Goal: Information Seeking & Learning: Learn about a topic

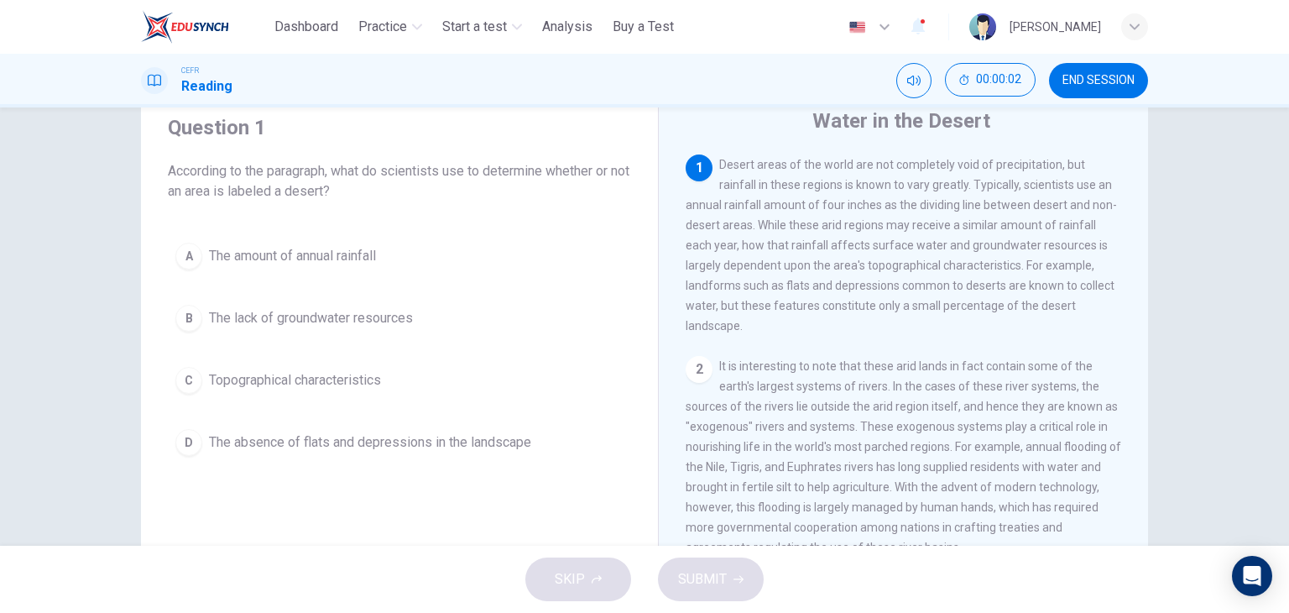
scroll to position [63, 0]
click at [346, 257] on span "The amount of annual rainfall" at bounding box center [292, 253] width 167 height 20
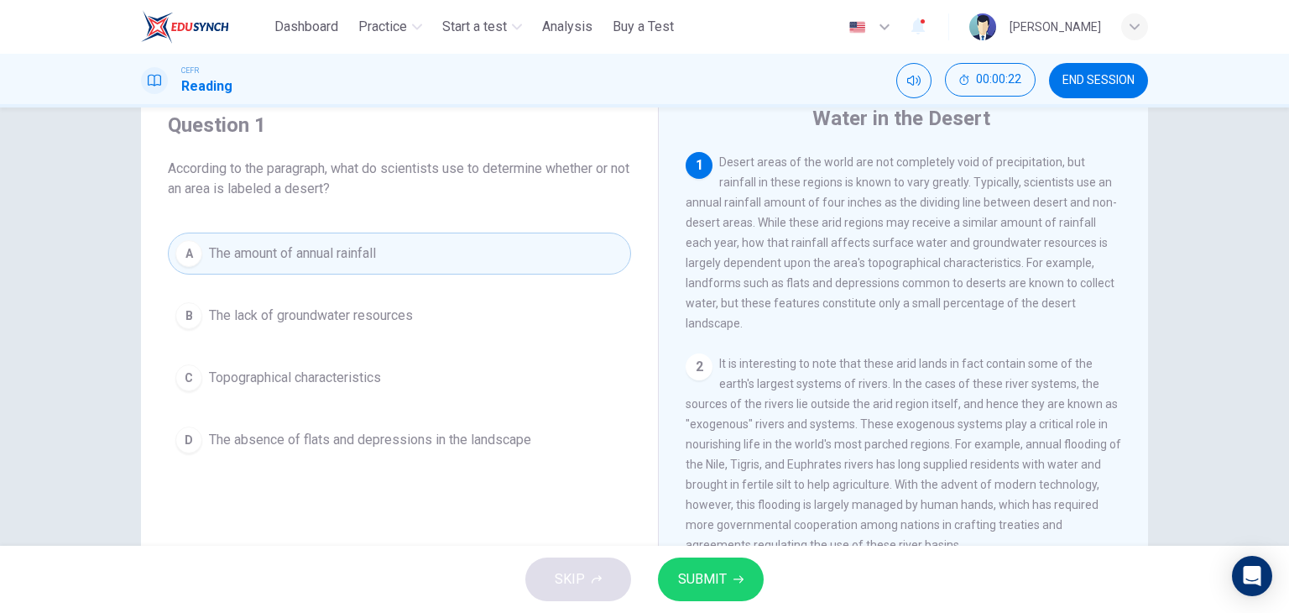
click at [730, 578] on button "SUBMIT" at bounding box center [711, 579] width 106 height 44
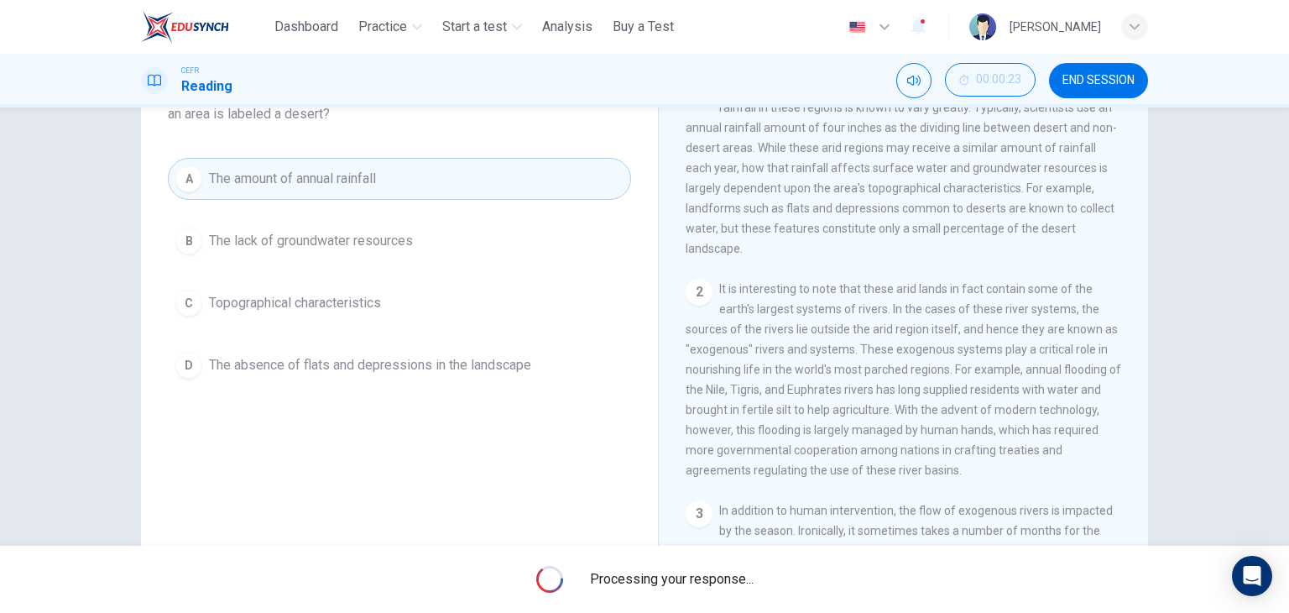
scroll to position [138, 0]
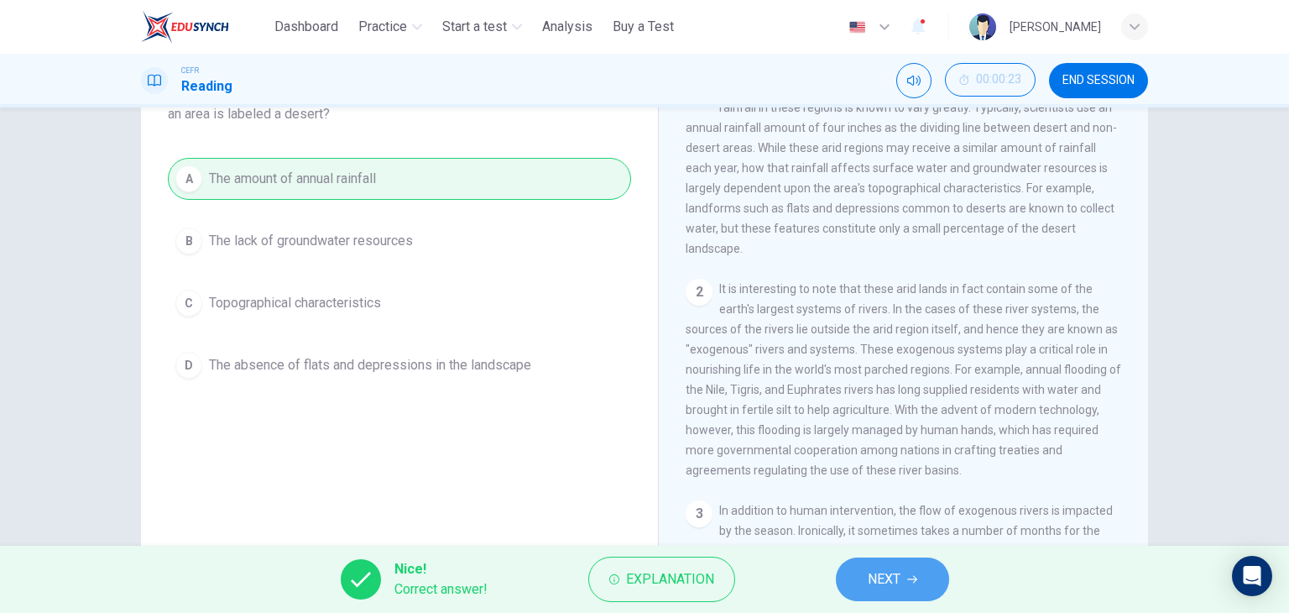
click at [890, 578] on span "NEXT" at bounding box center [884, 579] width 33 height 24
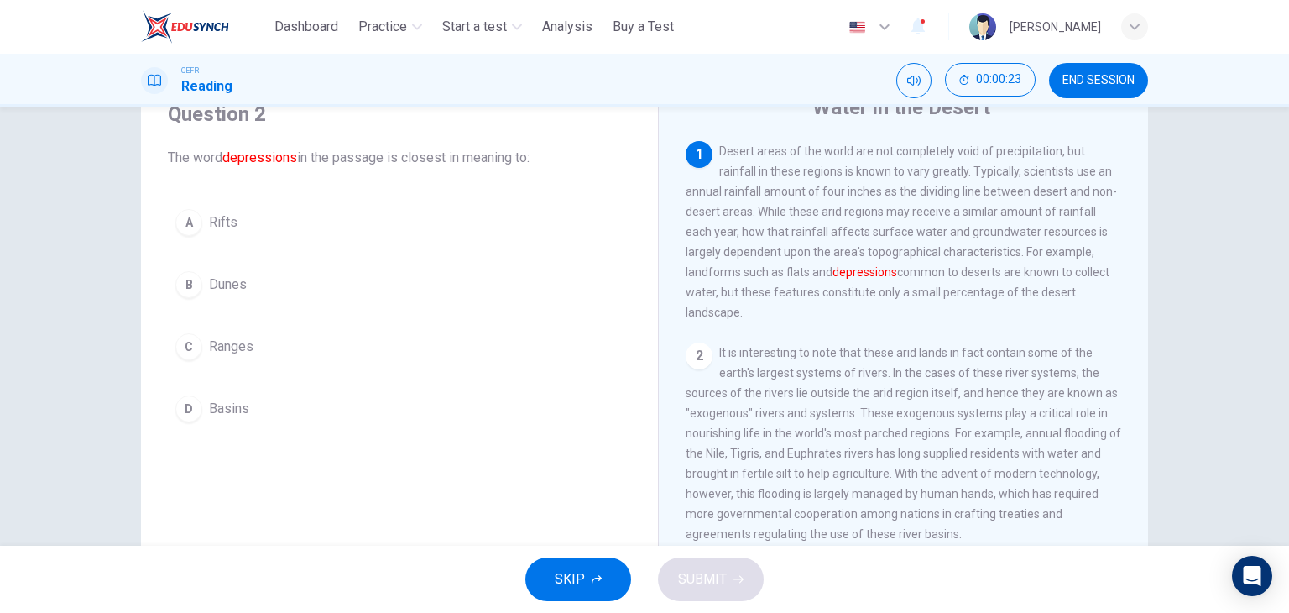
scroll to position [53, 0]
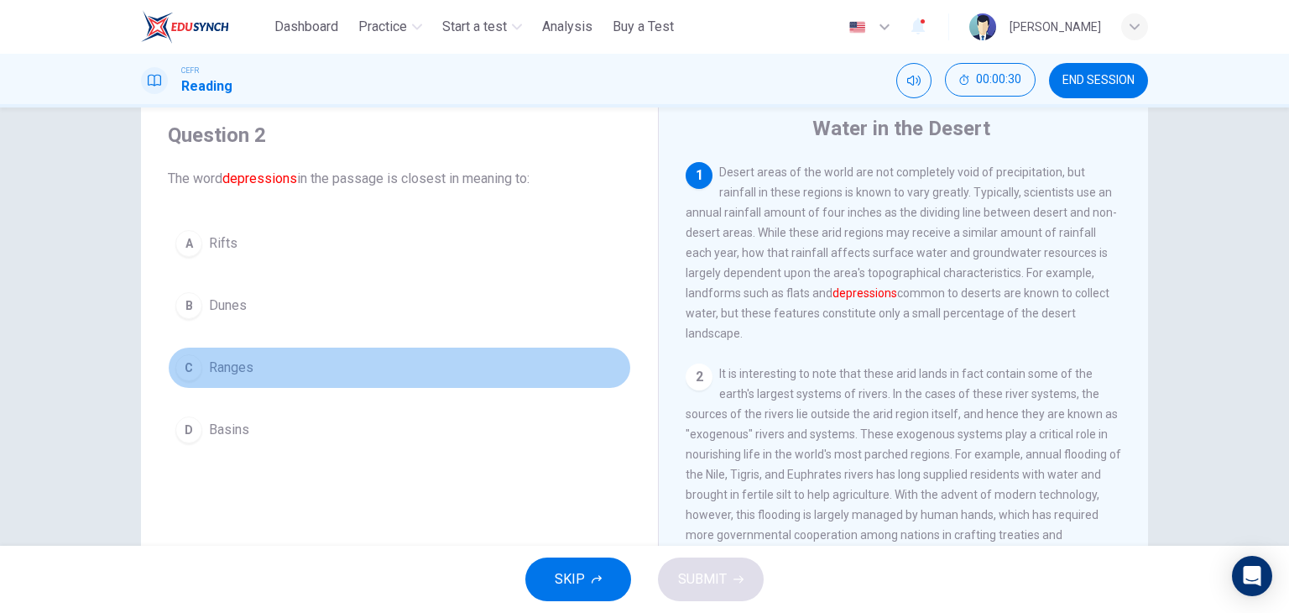
click at [249, 369] on button "C Ranges" at bounding box center [399, 368] width 463 height 42
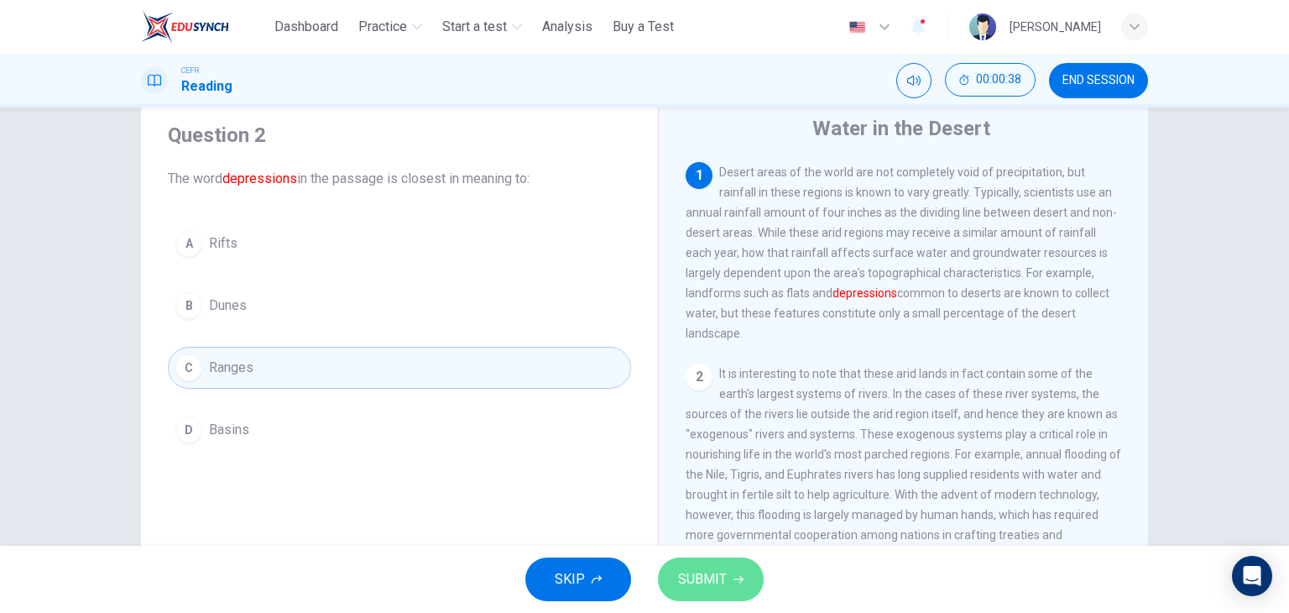
click at [698, 571] on span "SUBMIT" at bounding box center [702, 579] width 49 height 24
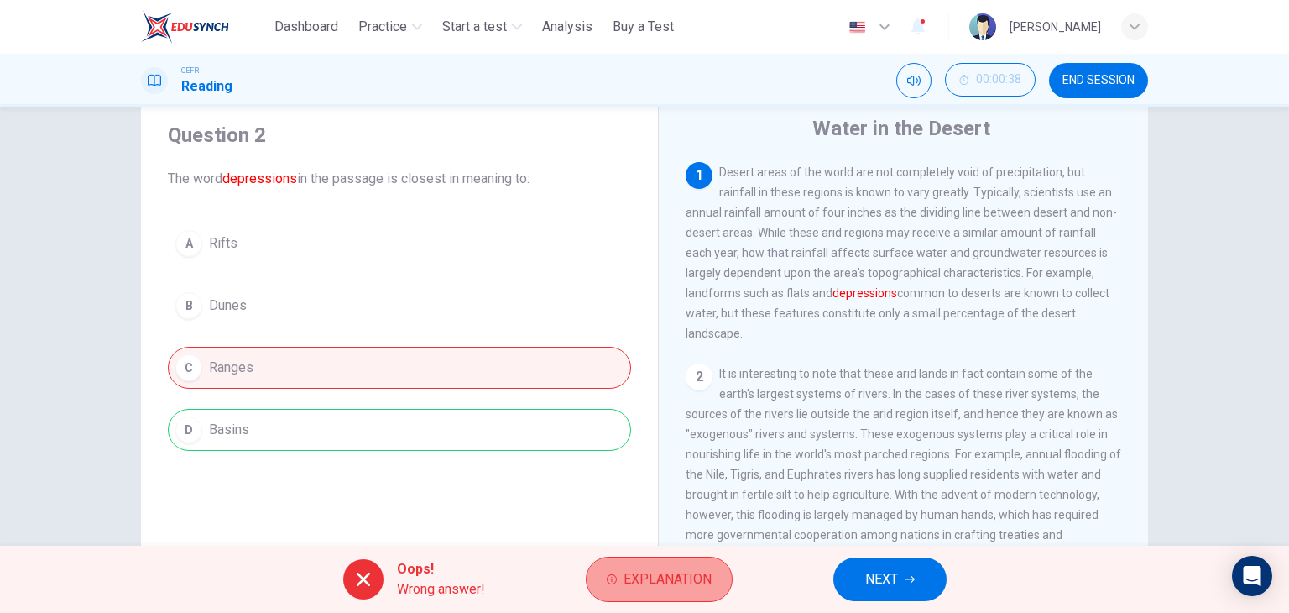
click at [655, 573] on span "Explanation" at bounding box center [668, 579] width 88 height 24
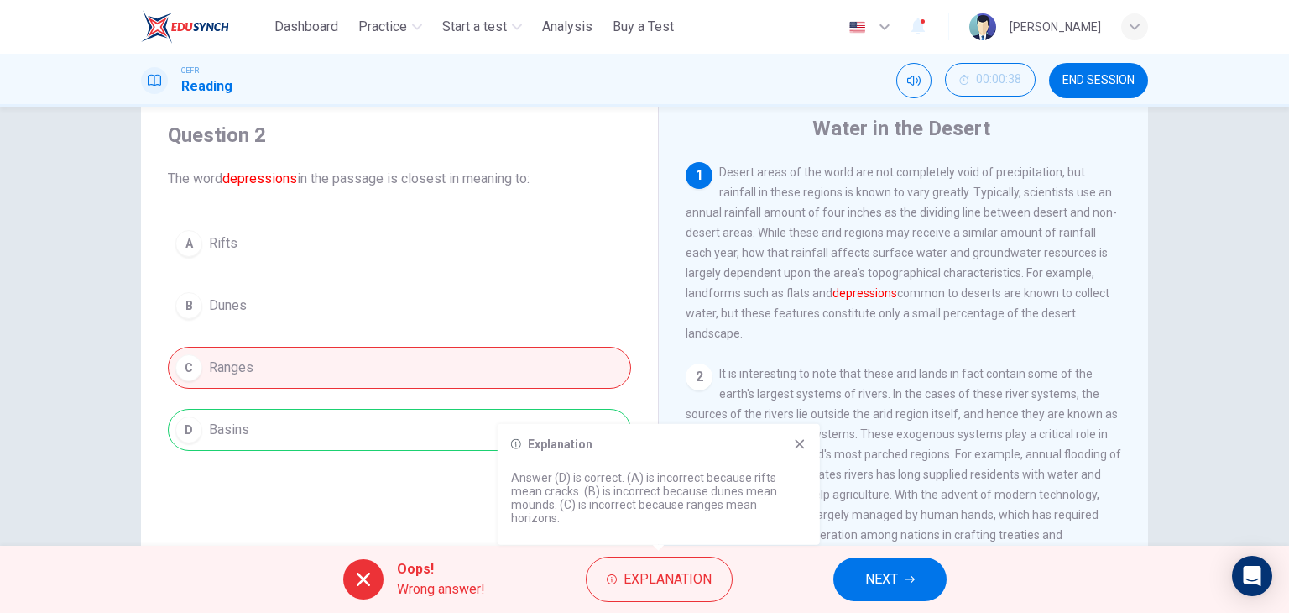
scroll to position [72, 0]
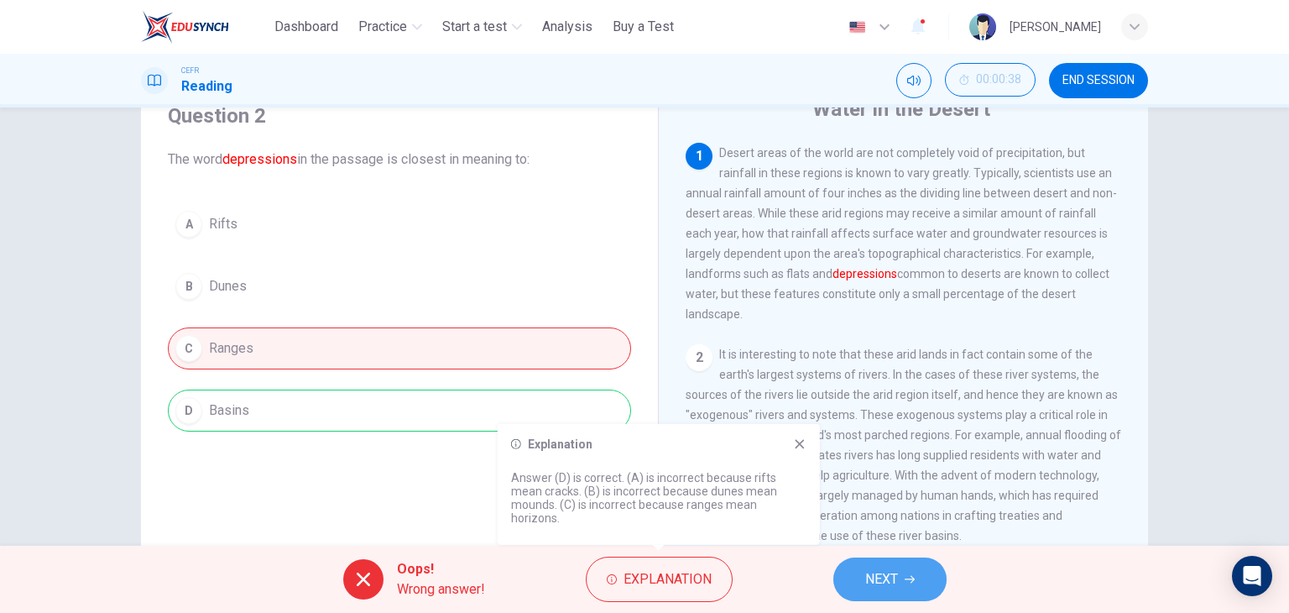
click at [869, 584] on span "NEXT" at bounding box center [881, 579] width 33 height 24
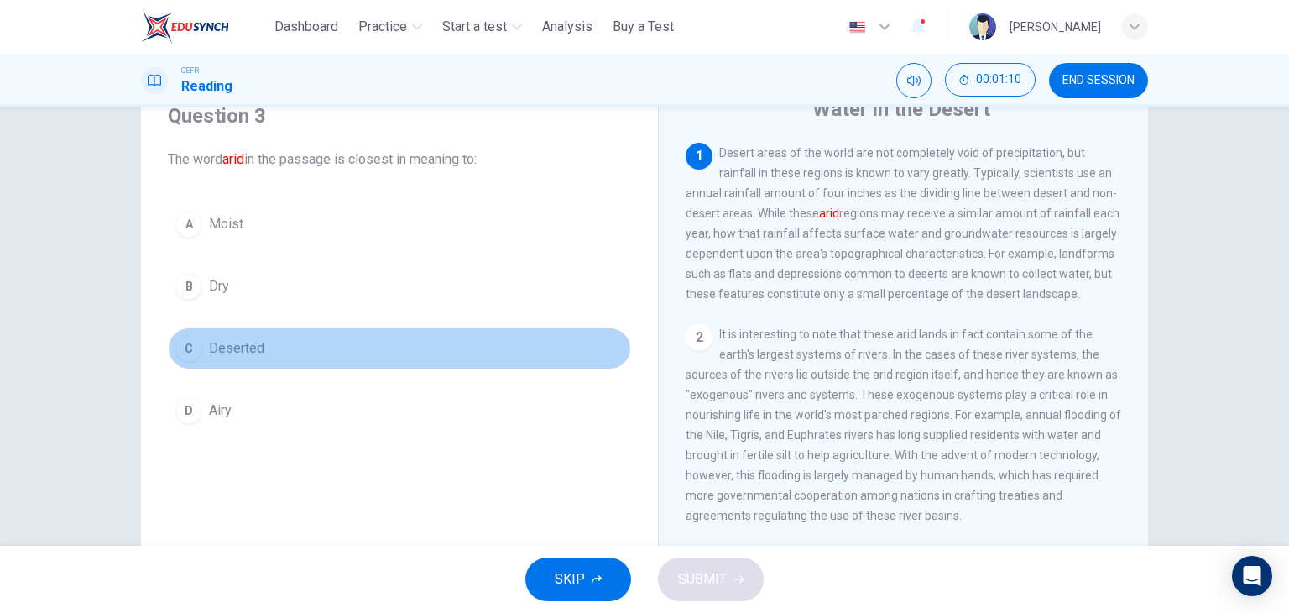
click at [245, 339] on span "Deserted" at bounding box center [236, 348] width 55 height 20
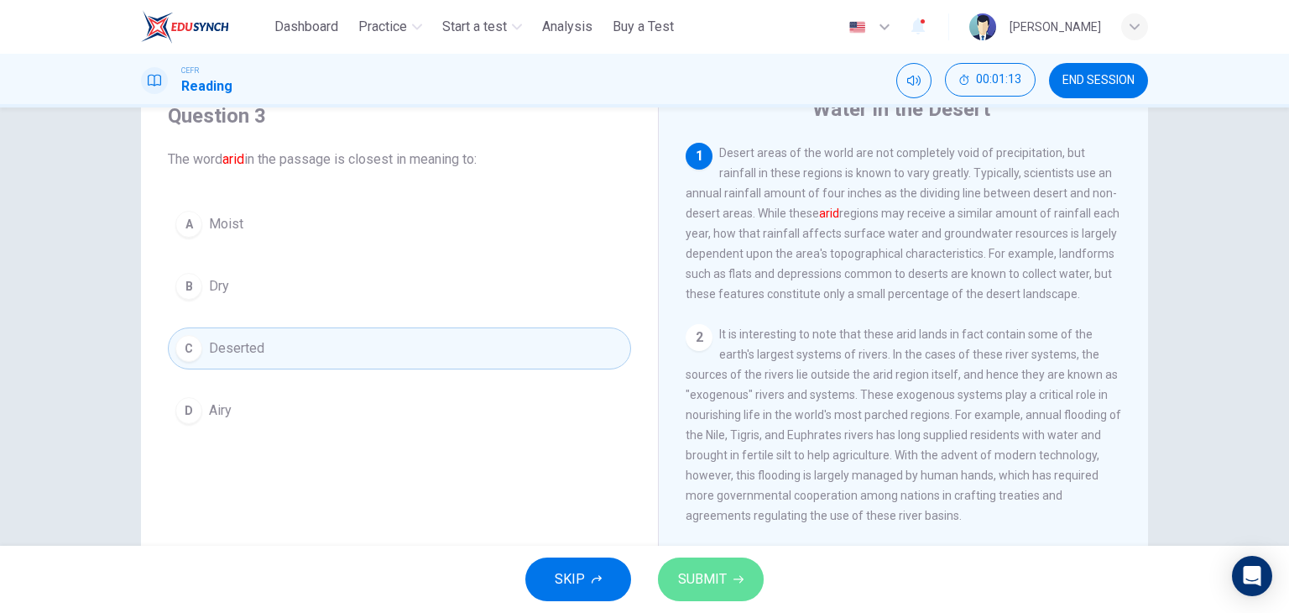
click at [710, 568] on span "SUBMIT" at bounding box center [702, 579] width 49 height 24
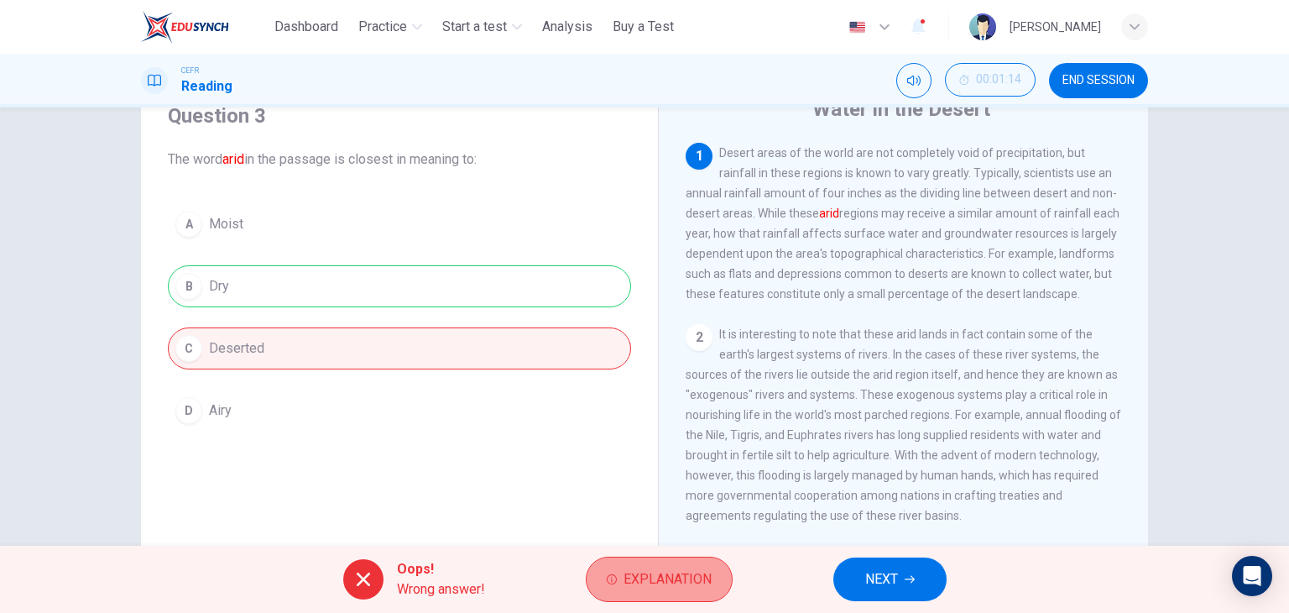
click at [650, 574] on span "Explanation" at bounding box center [668, 579] width 88 height 24
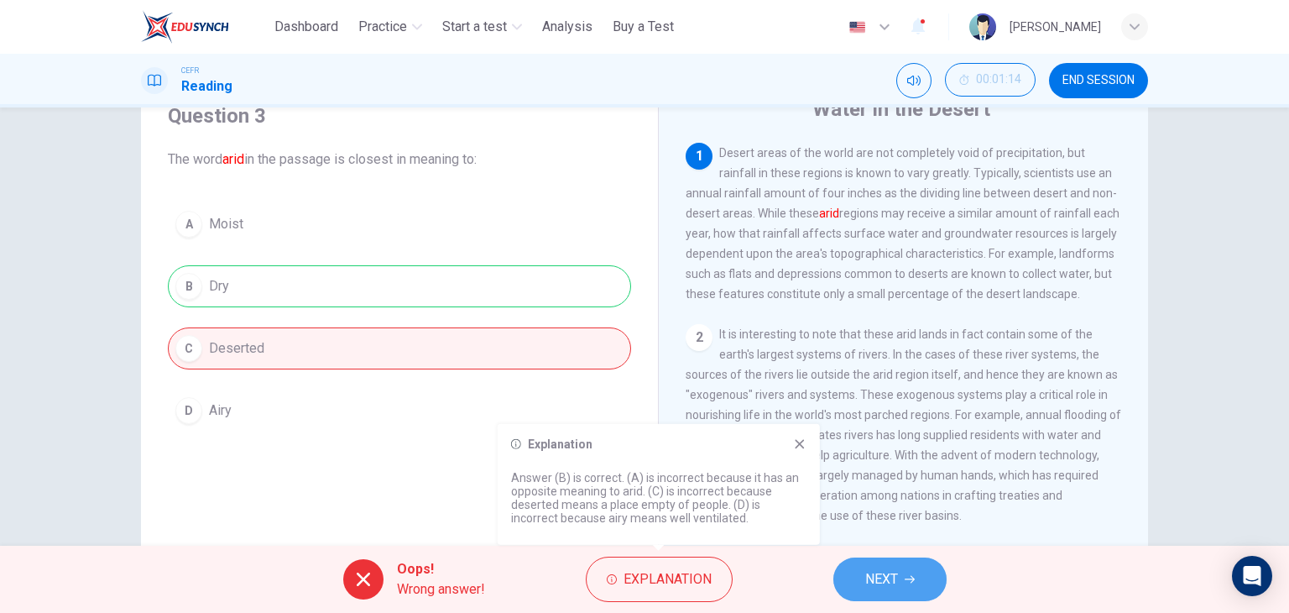
click at [906, 597] on button "NEXT" at bounding box center [889, 579] width 113 height 44
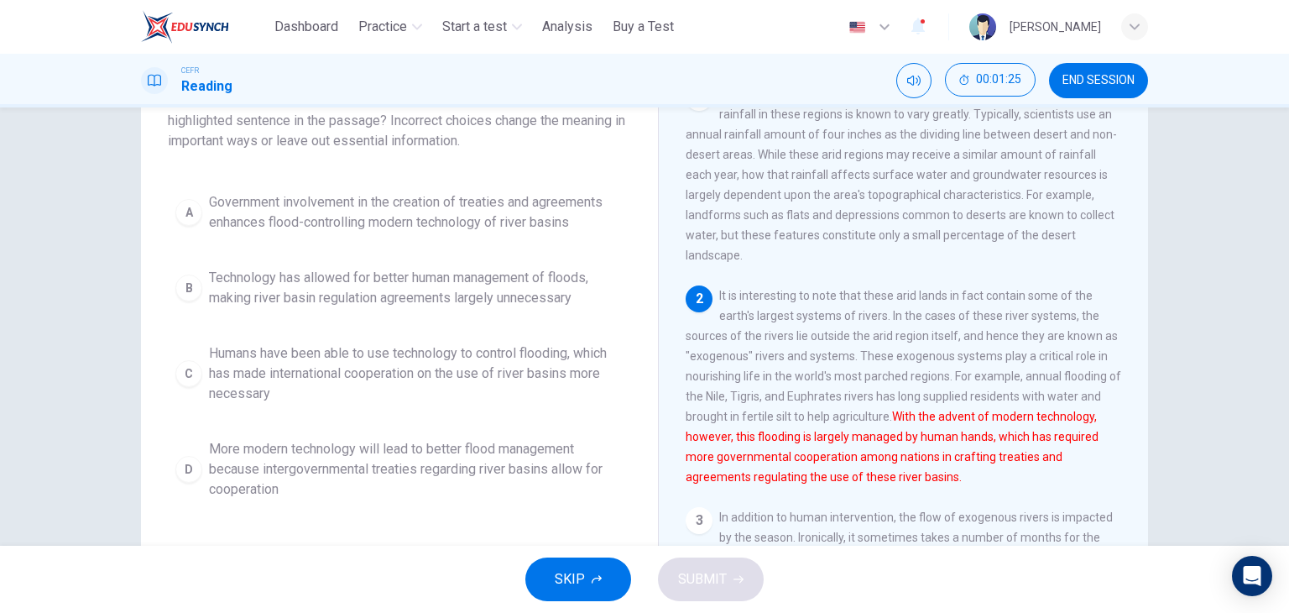
scroll to position [133, 0]
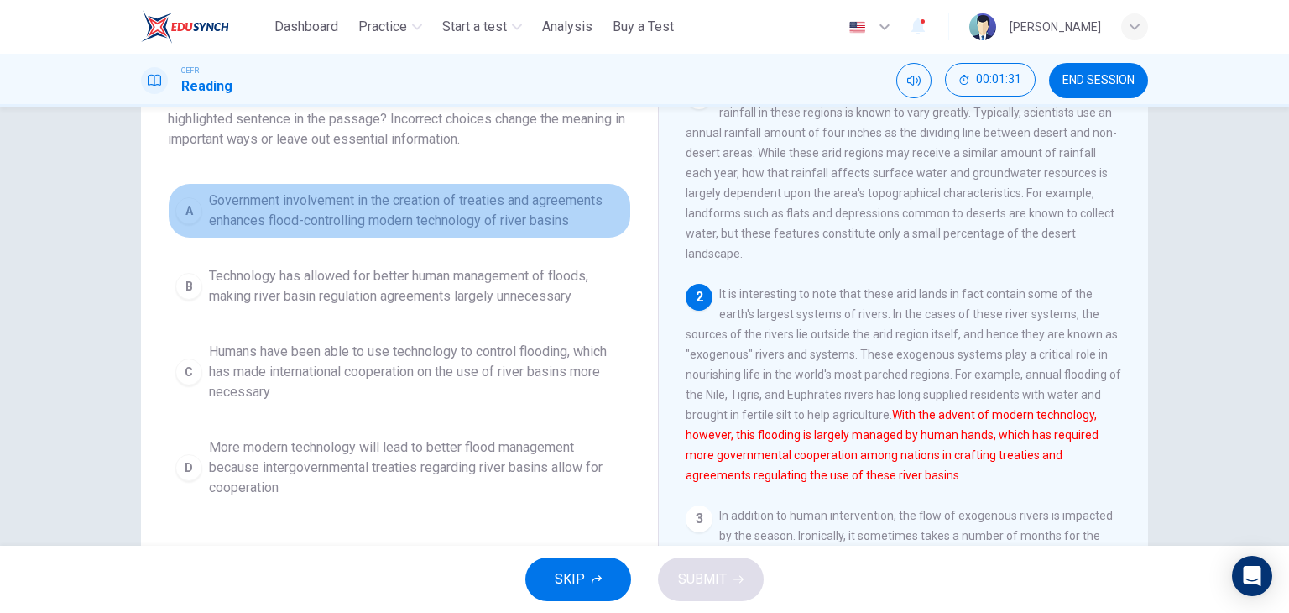
click at [495, 213] on span "Government involvement in the creation of treaties and agreements enhances floo…" at bounding box center [416, 211] width 415 height 40
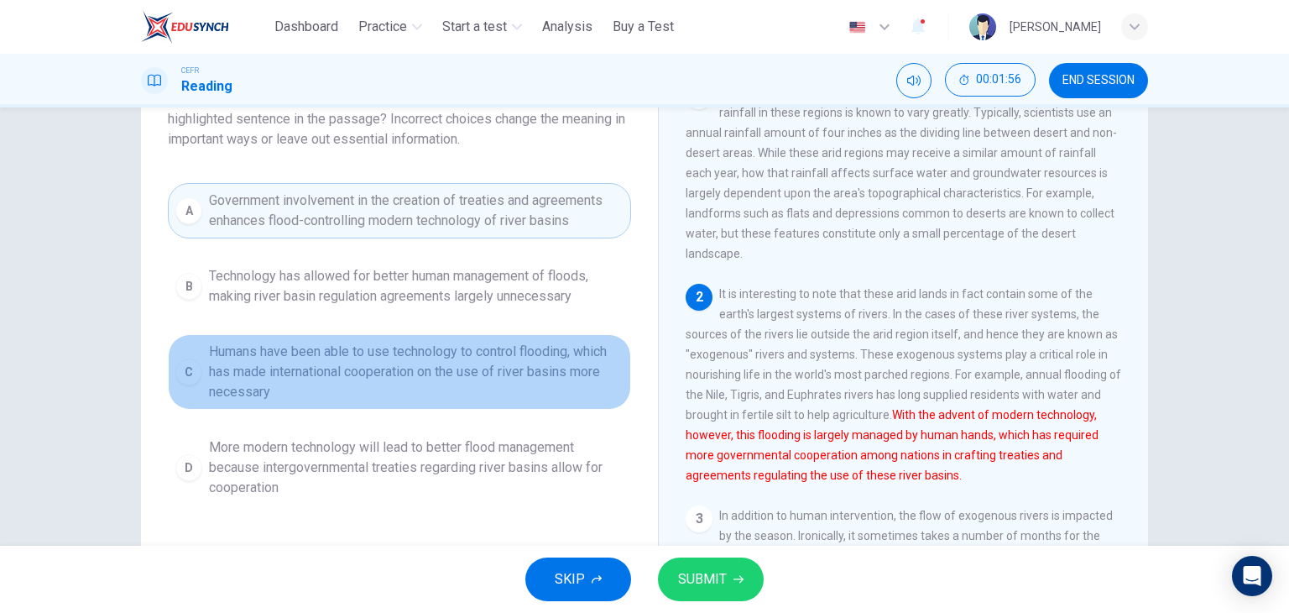
click at [440, 347] on span "Humans have been able to use technology to control flooding, which has made int…" at bounding box center [416, 372] width 415 height 60
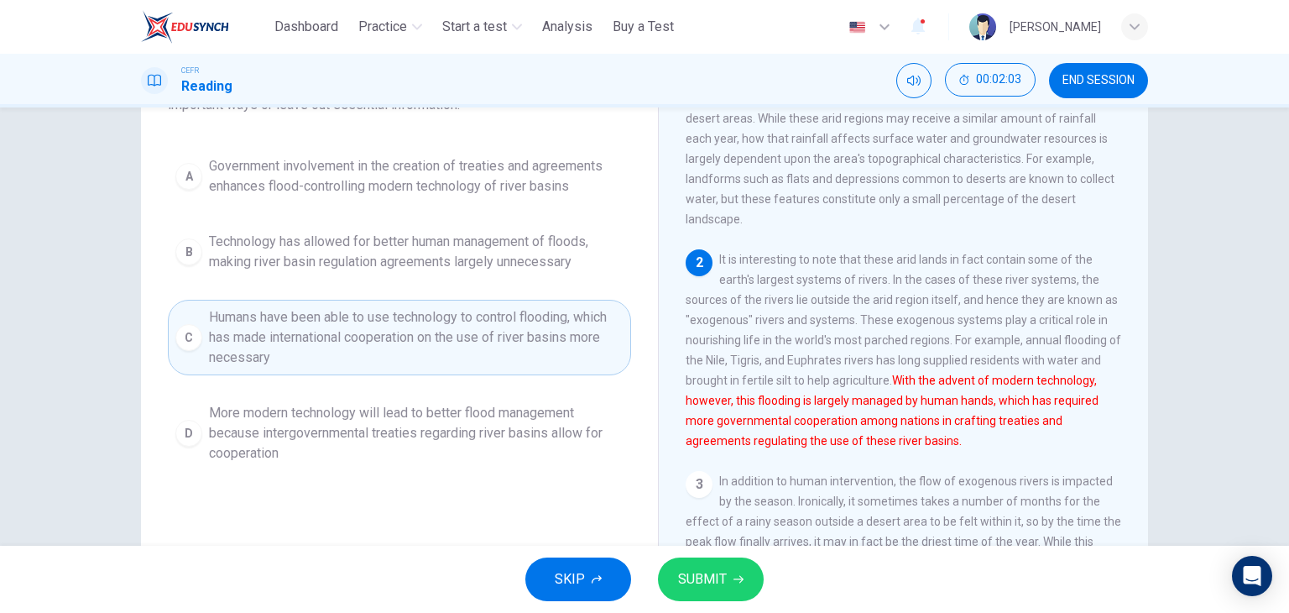
scroll to position [163, 0]
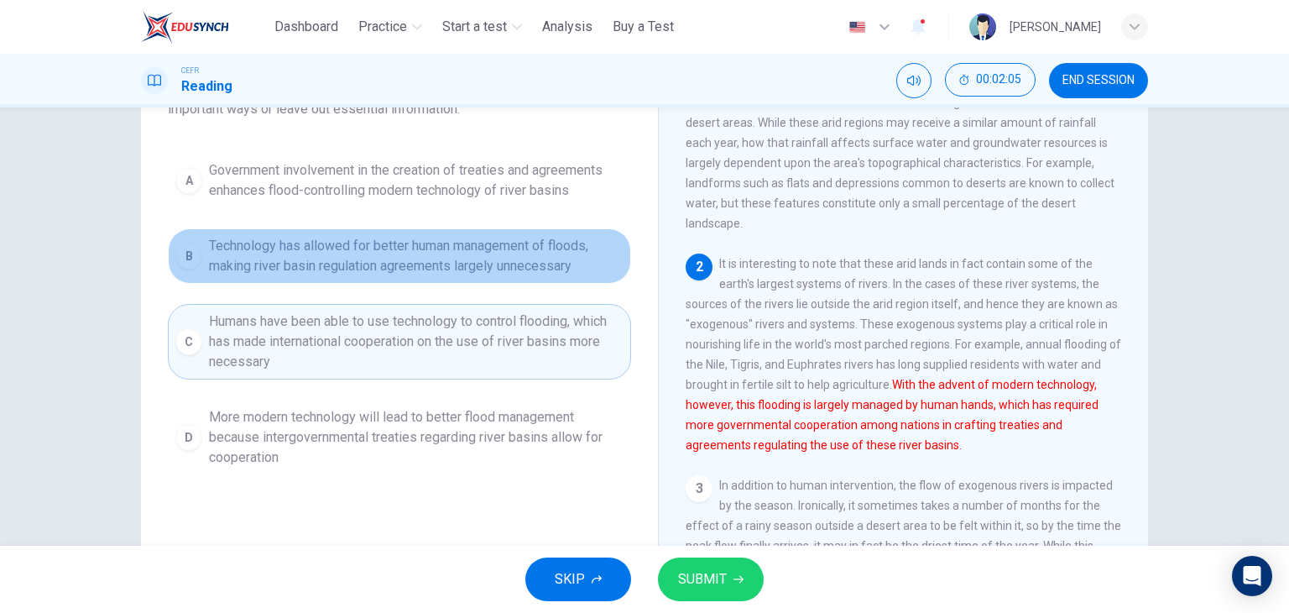
click at [453, 266] on span "Technology has allowed for better human management of floods, making river basi…" at bounding box center [416, 256] width 415 height 40
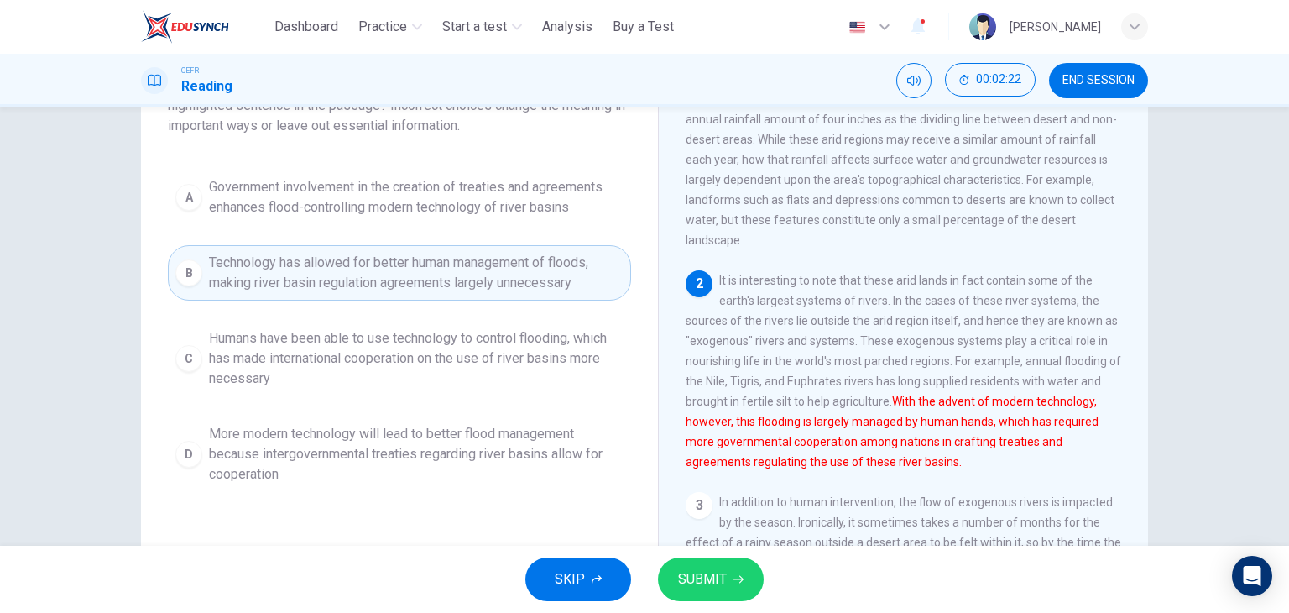
scroll to position [147, 0]
click at [740, 587] on button "SUBMIT" at bounding box center [711, 579] width 106 height 44
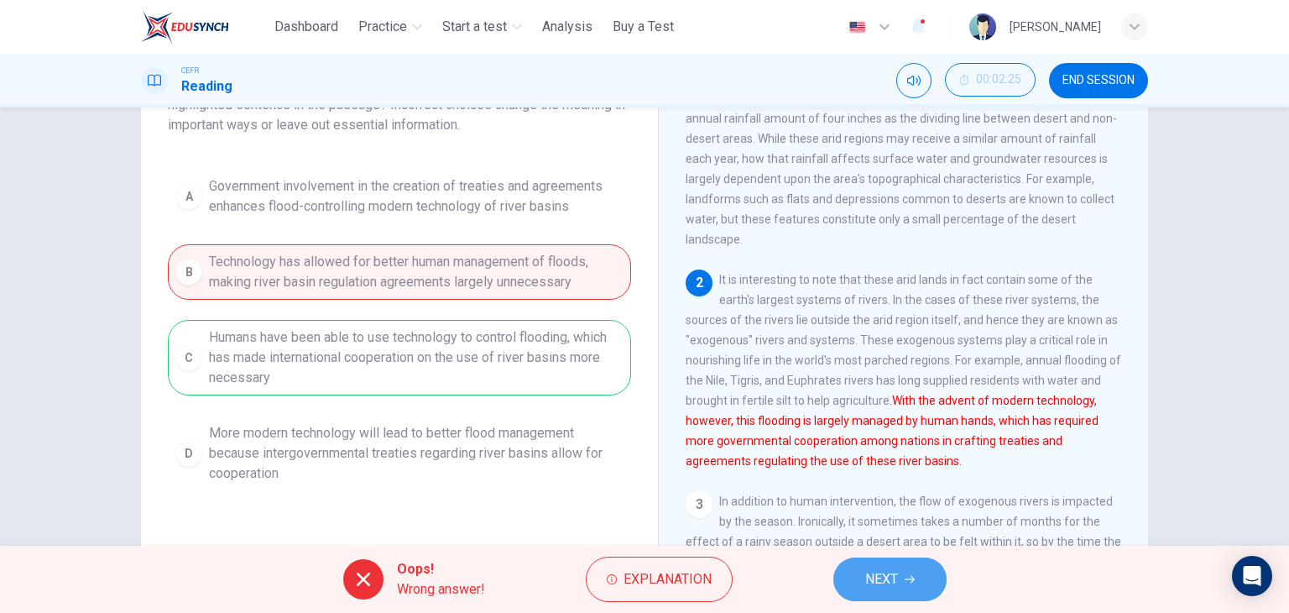
click at [876, 568] on span "NEXT" at bounding box center [881, 579] width 33 height 24
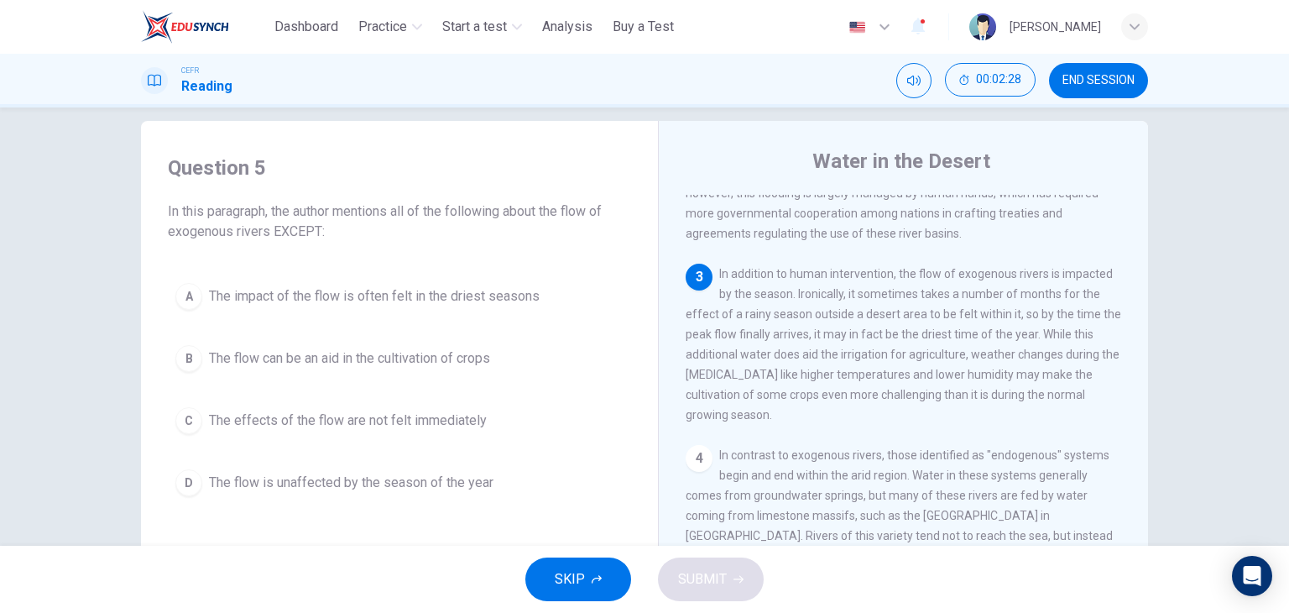
scroll to position [355, 0]
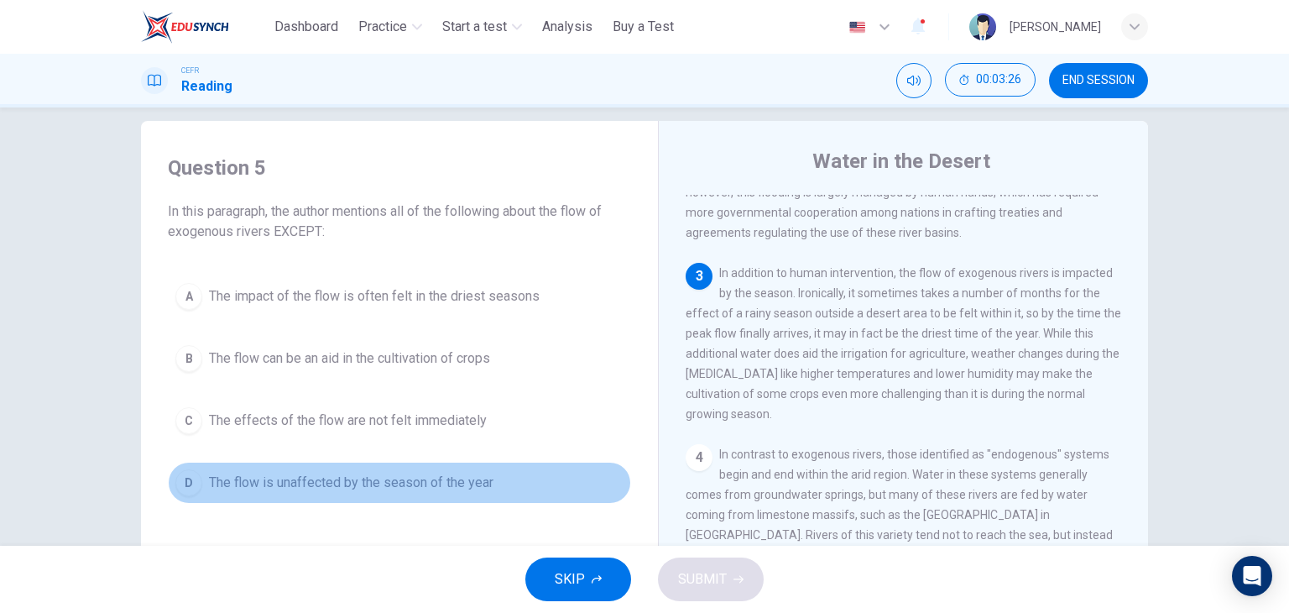
click at [342, 478] on span "The flow is unaffected by the season of the year" at bounding box center [351, 483] width 285 height 20
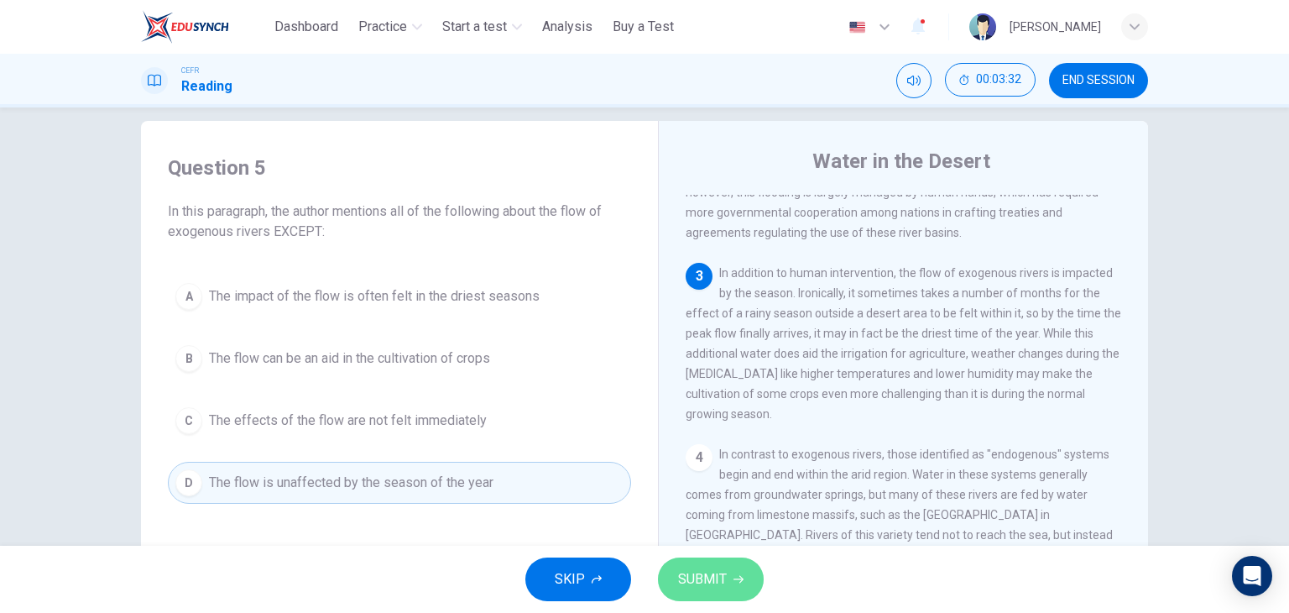
click at [701, 566] on button "SUBMIT" at bounding box center [711, 579] width 106 height 44
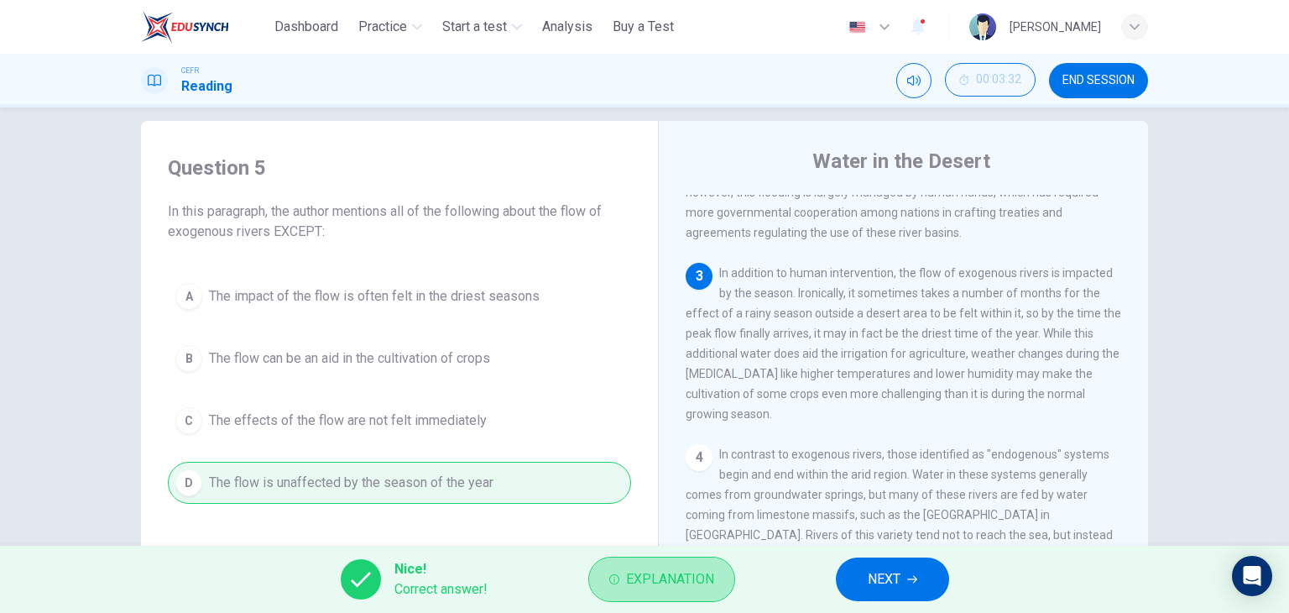
click at [701, 566] on button "Explanation" at bounding box center [661, 578] width 147 height 45
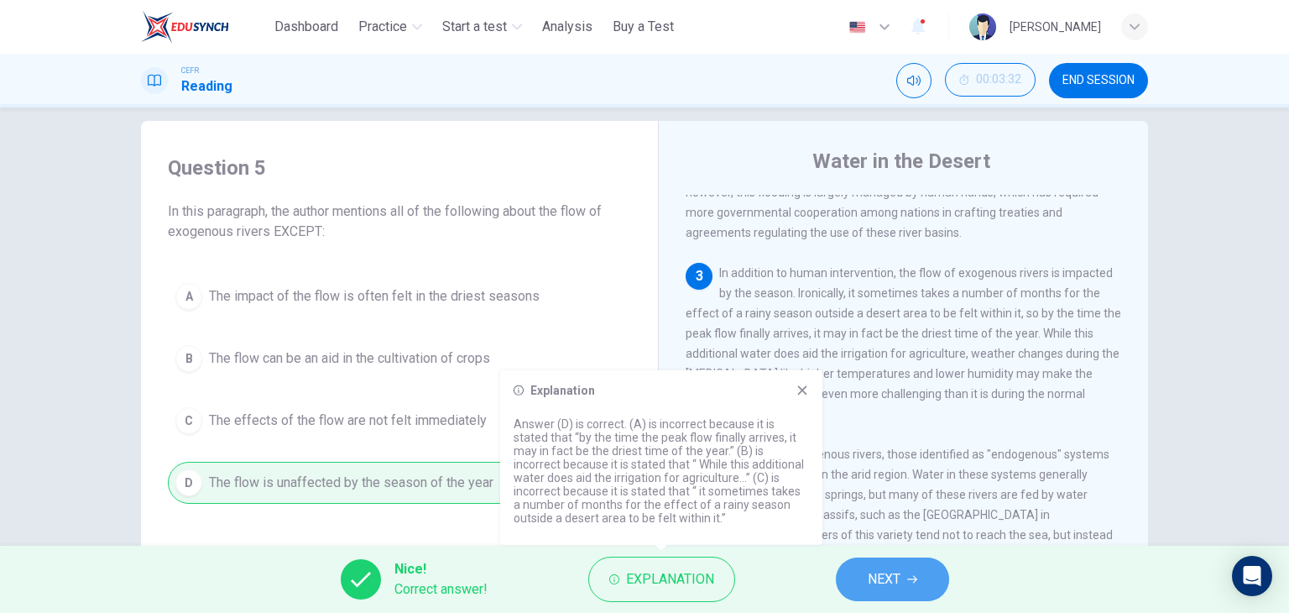
click at [855, 564] on button "NEXT" at bounding box center [892, 579] width 113 height 44
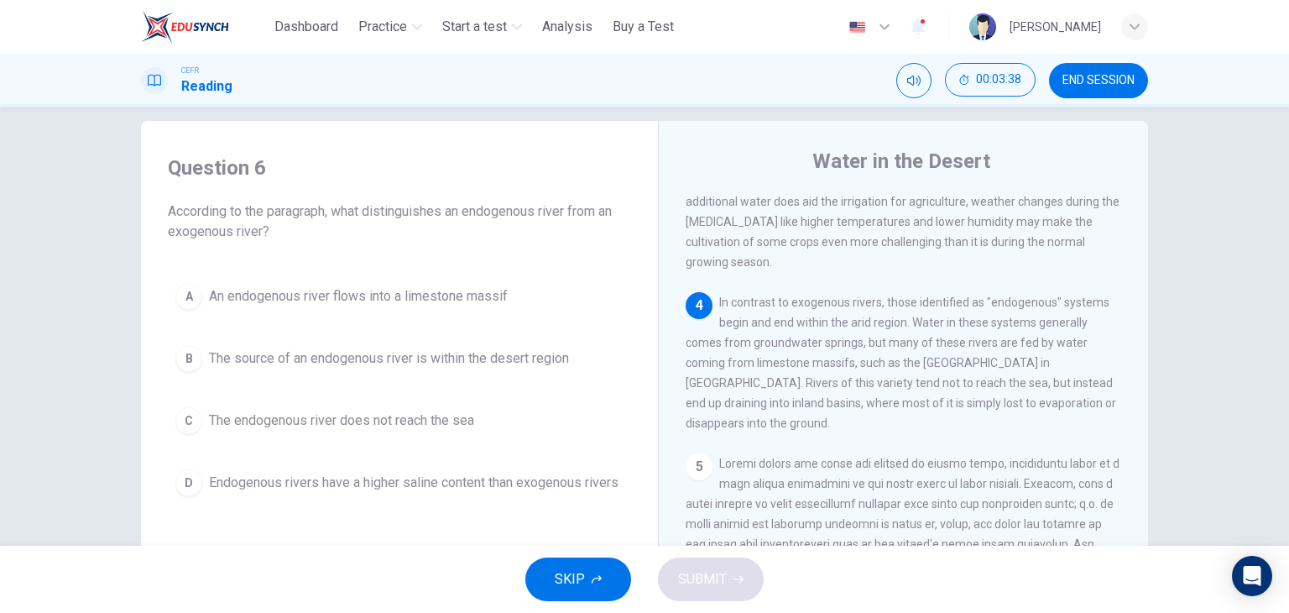
scroll to position [509, 0]
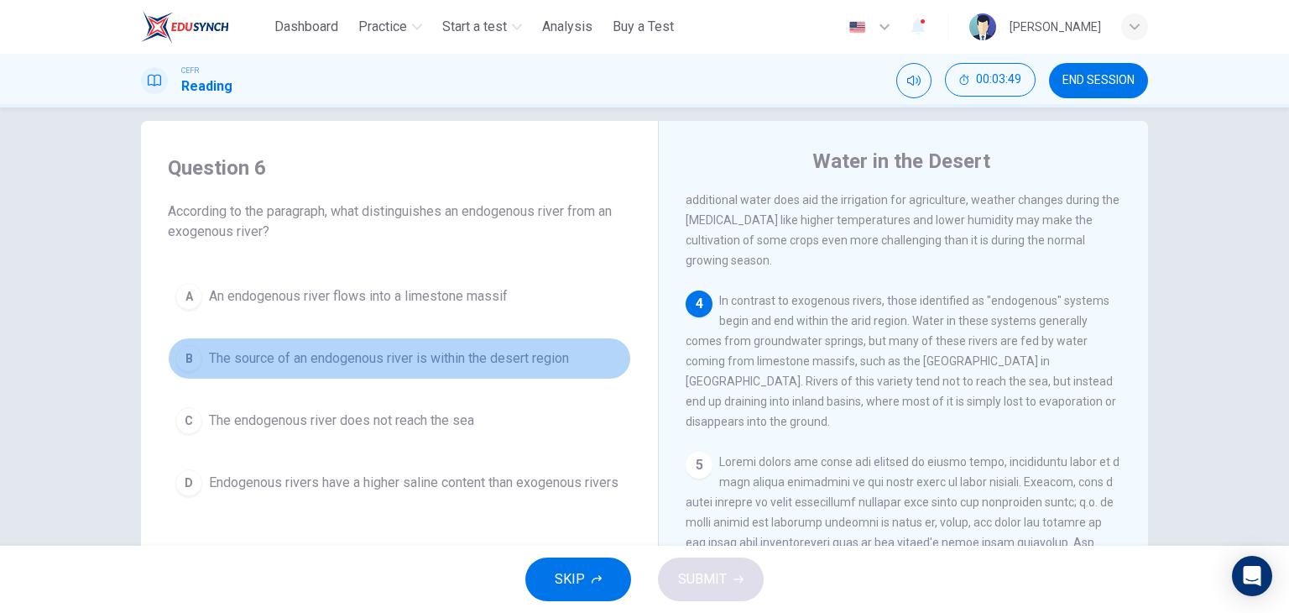
click at [480, 353] on span "The source of an endogenous river is within the desert region" at bounding box center [389, 358] width 360 height 20
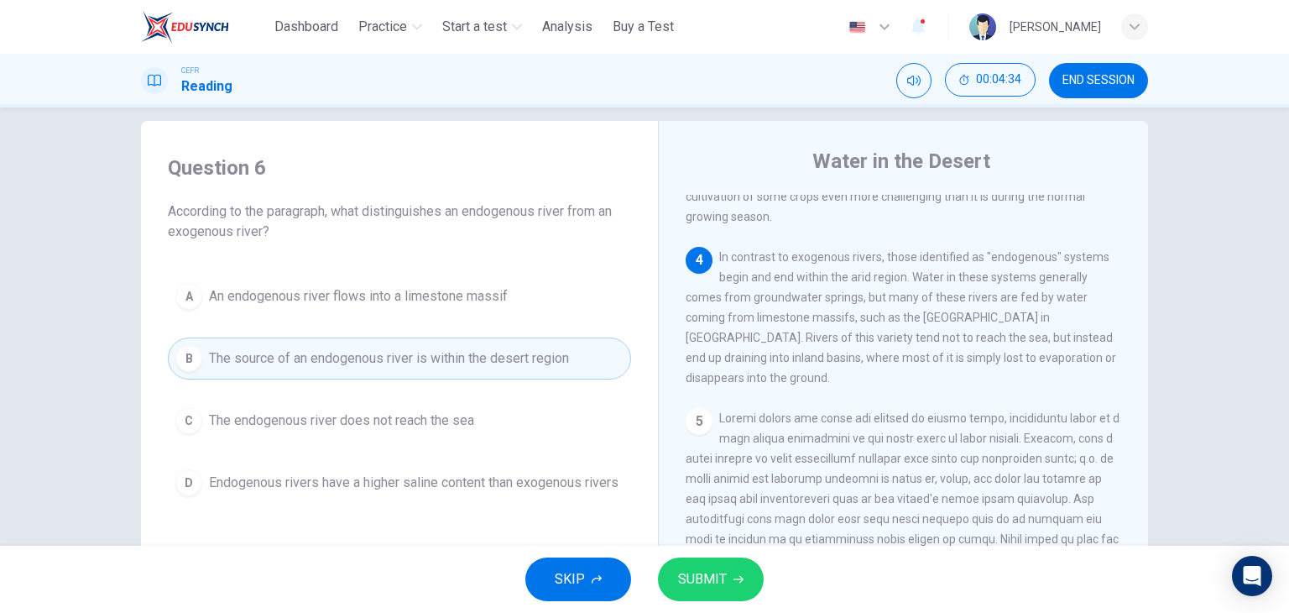
scroll to position [561, 0]
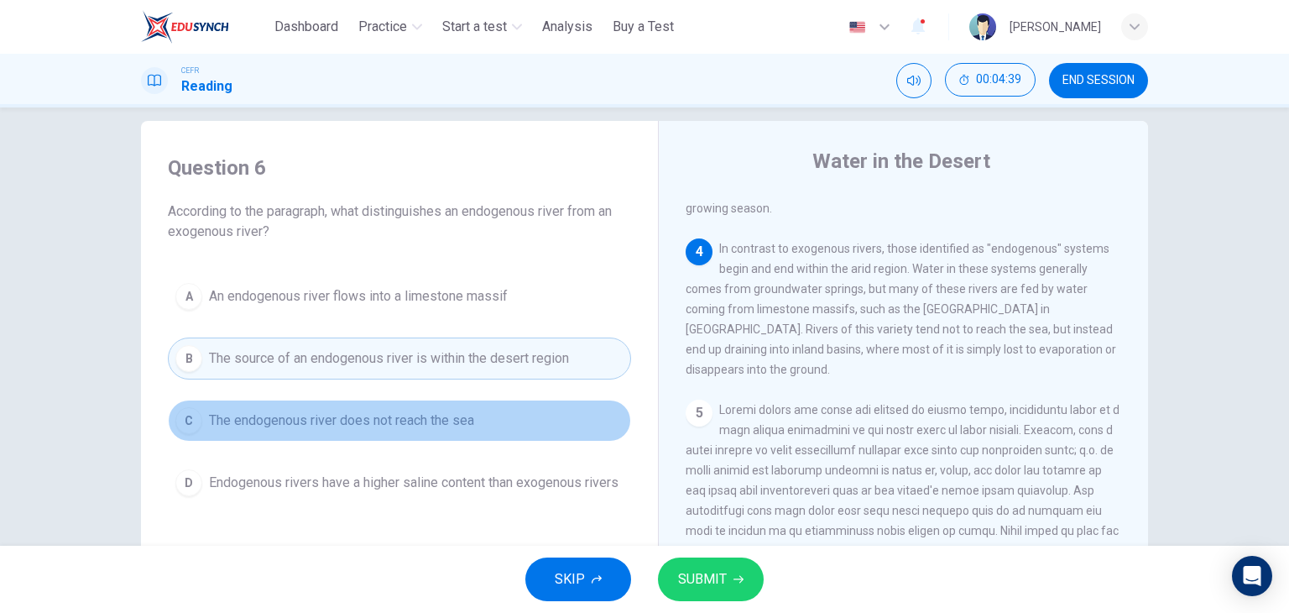
click at [503, 410] on button "C The endogenous river does not reach the sea" at bounding box center [399, 421] width 463 height 42
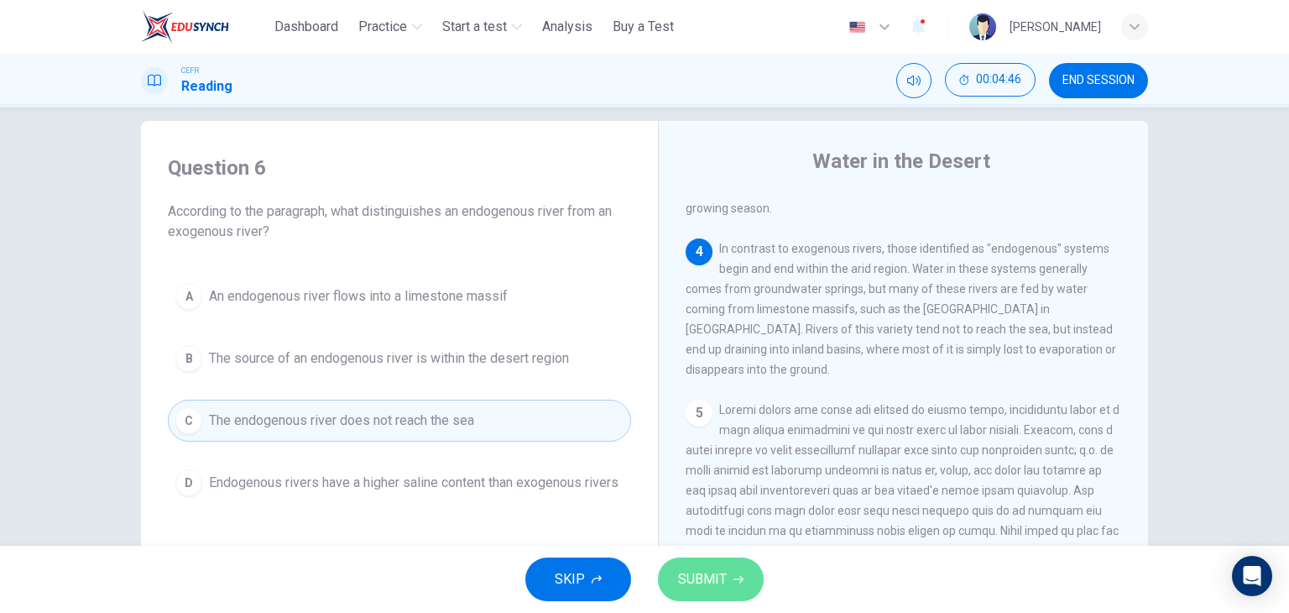
click at [711, 582] on span "SUBMIT" at bounding box center [702, 579] width 49 height 24
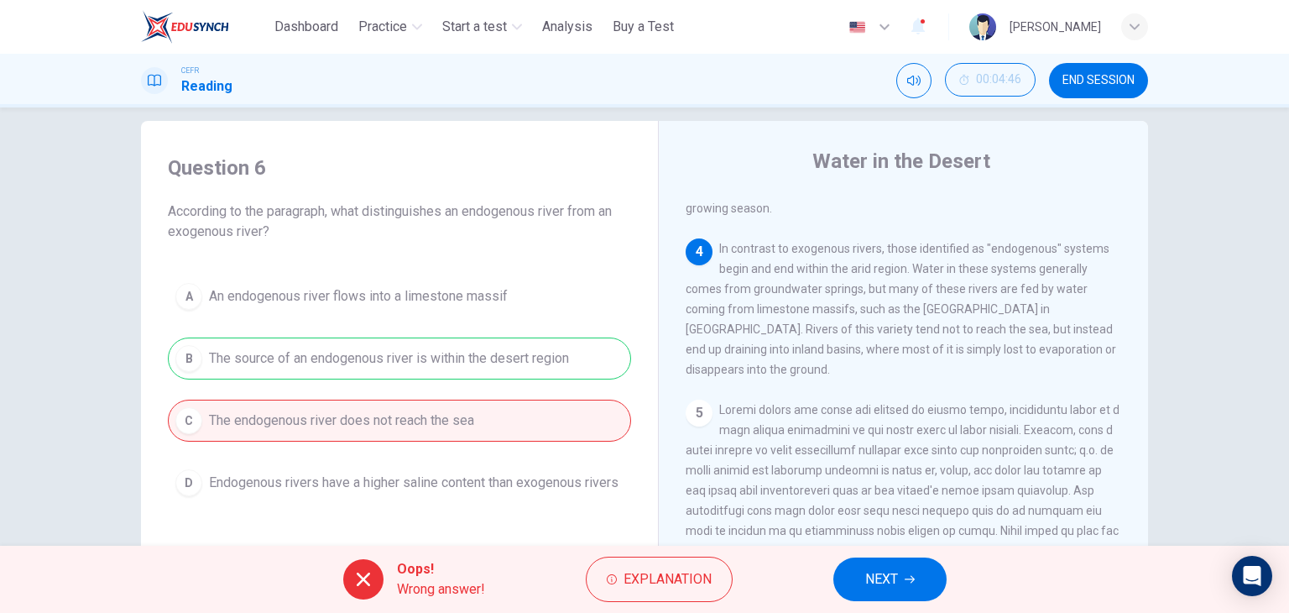
click at [523, 357] on div "A An endogenous river flows into a limestone massif B The source of an endogeno…" at bounding box center [399, 389] width 463 height 228
drag, startPoint x: 765, startPoint y: 266, endPoint x: 889, endPoint y: 259, distance: 124.4
click at [889, 259] on span "In contrast to exogenous rivers, those identified as "endogenous" systems begin…" at bounding box center [901, 309] width 431 height 134
click at [898, 565] on button "NEXT" at bounding box center [889, 579] width 113 height 44
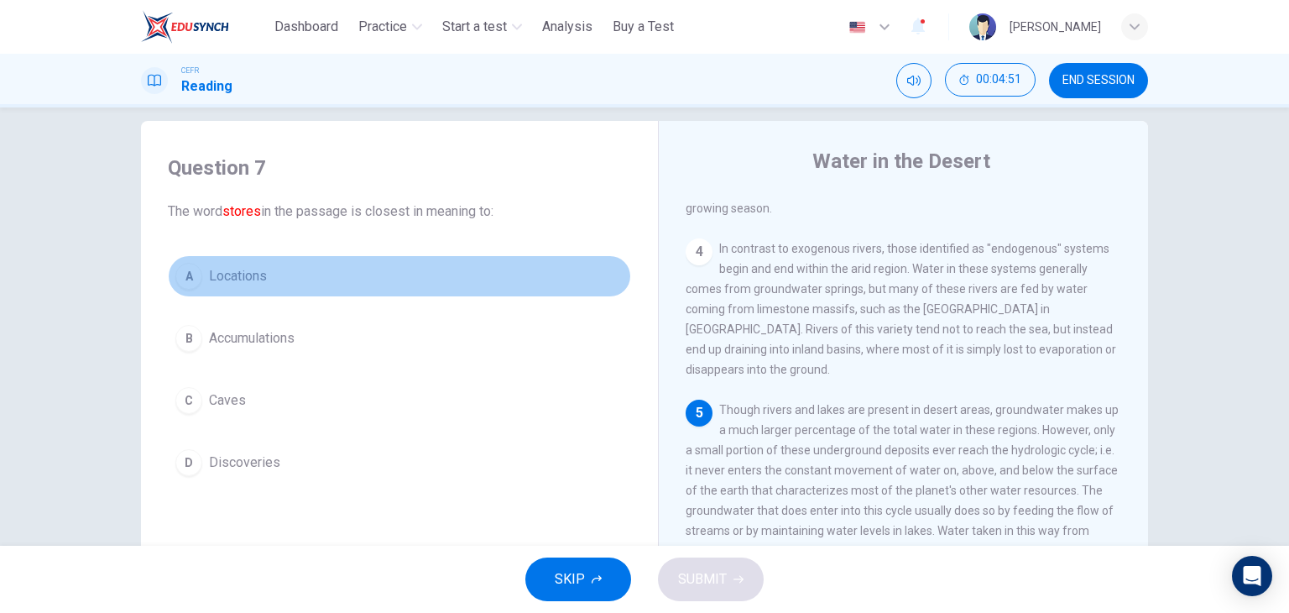
click at [245, 279] on span "Locations" at bounding box center [238, 276] width 58 height 20
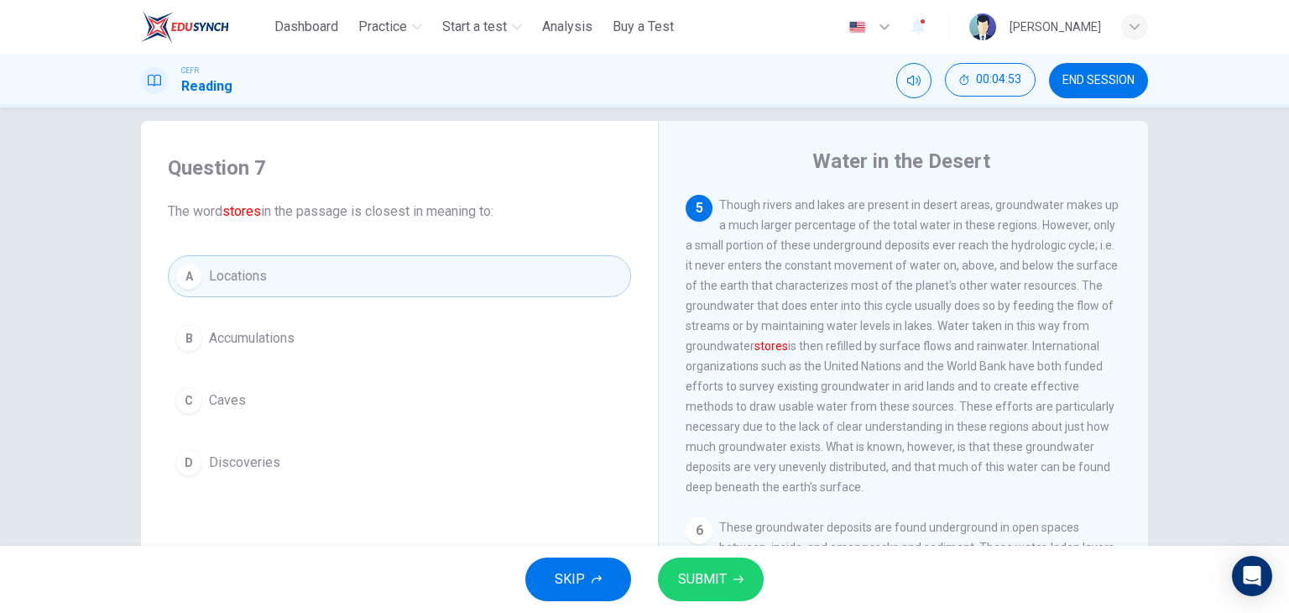
scroll to position [769, 0]
click at [722, 579] on span "SUBMIT" at bounding box center [702, 579] width 49 height 24
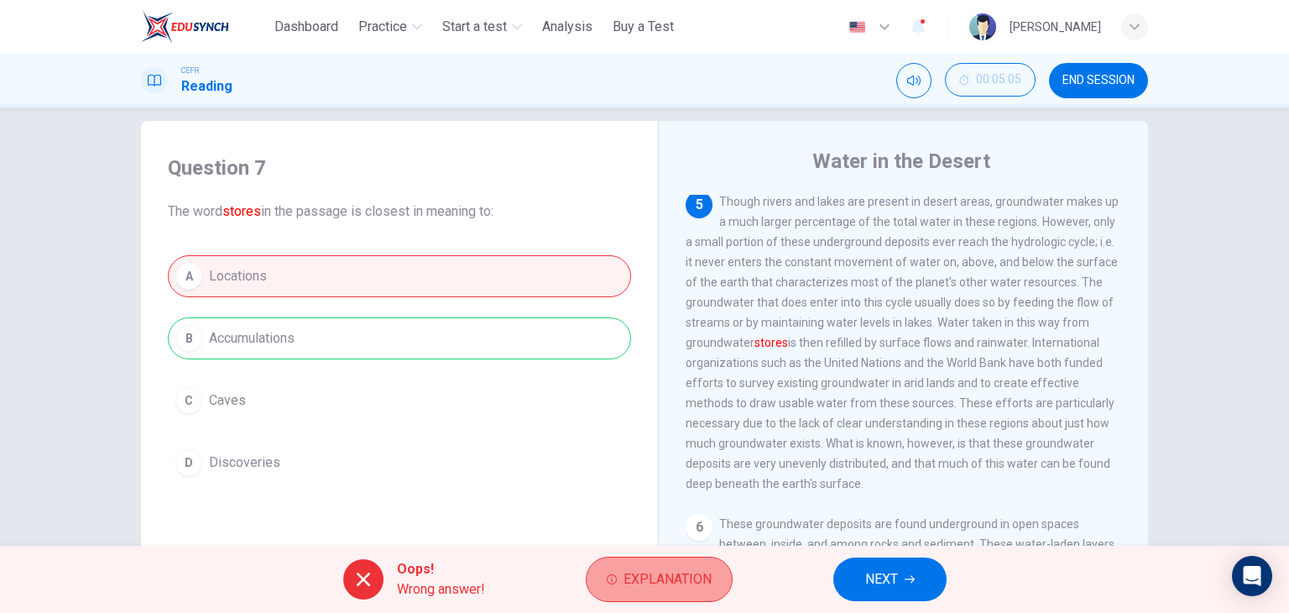
click at [656, 556] on button "Explanation" at bounding box center [659, 578] width 147 height 45
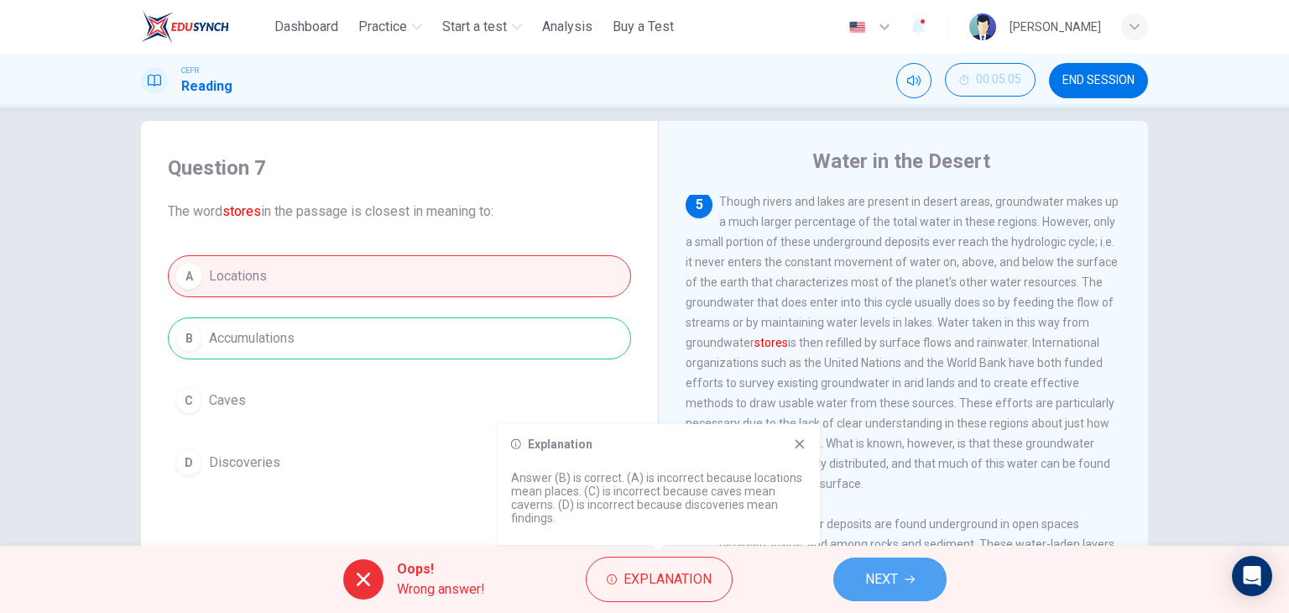
click at [878, 569] on span "NEXT" at bounding box center [881, 579] width 33 height 24
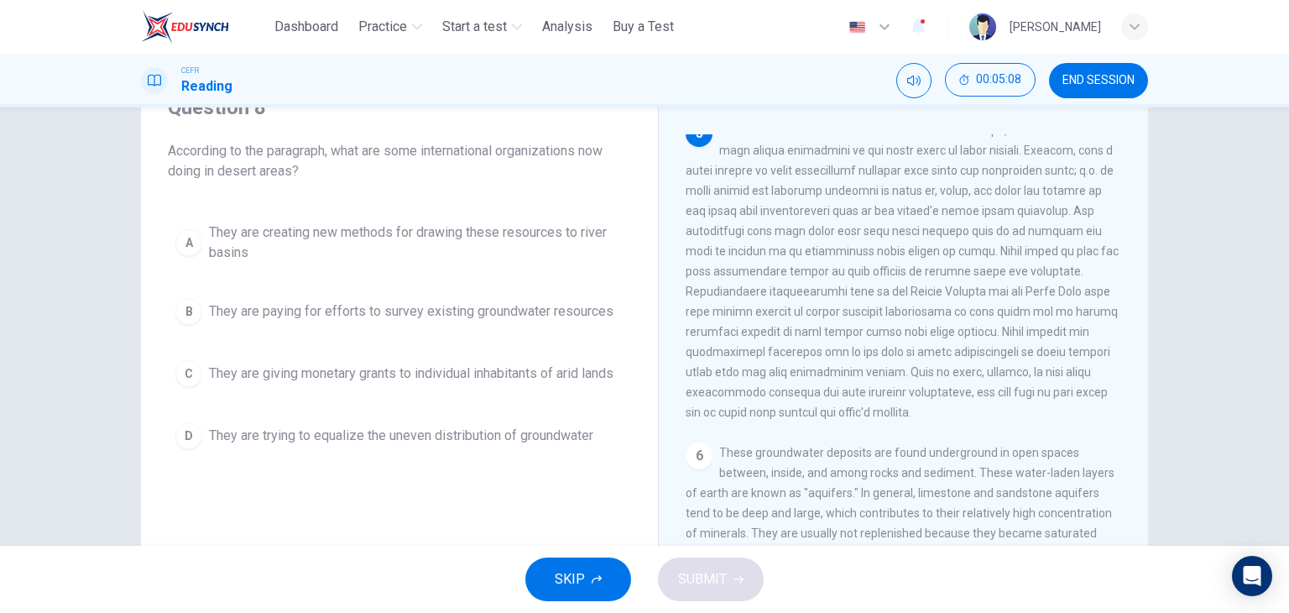
scroll to position [713, 0]
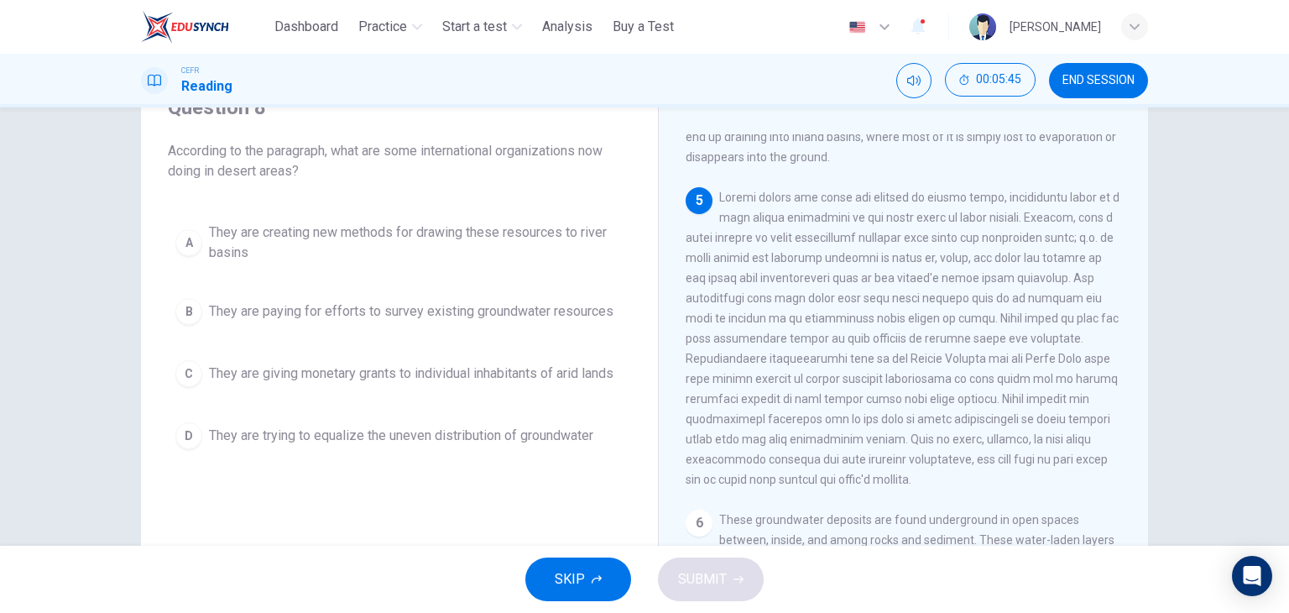
click at [366, 242] on span "They are creating new methods for drawing these resources to river basins" at bounding box center [416, 242] width 415 height 40
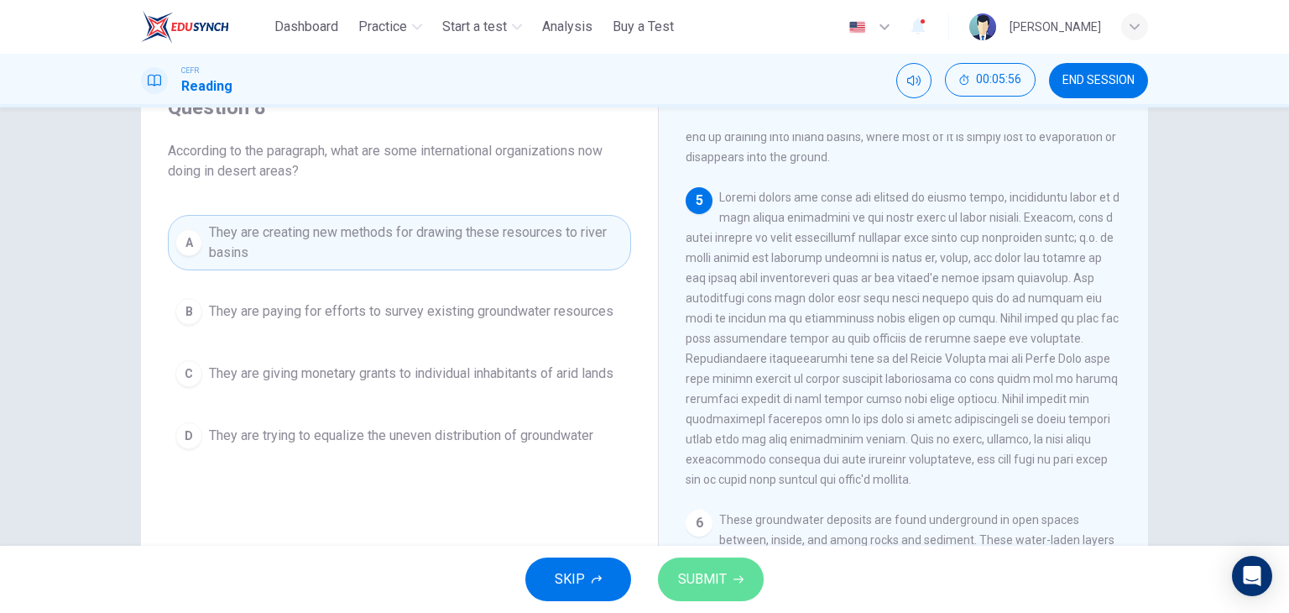
click at [744, 569] on button "SUBMIT" at bounding box center [711, 579] width 106 height 44
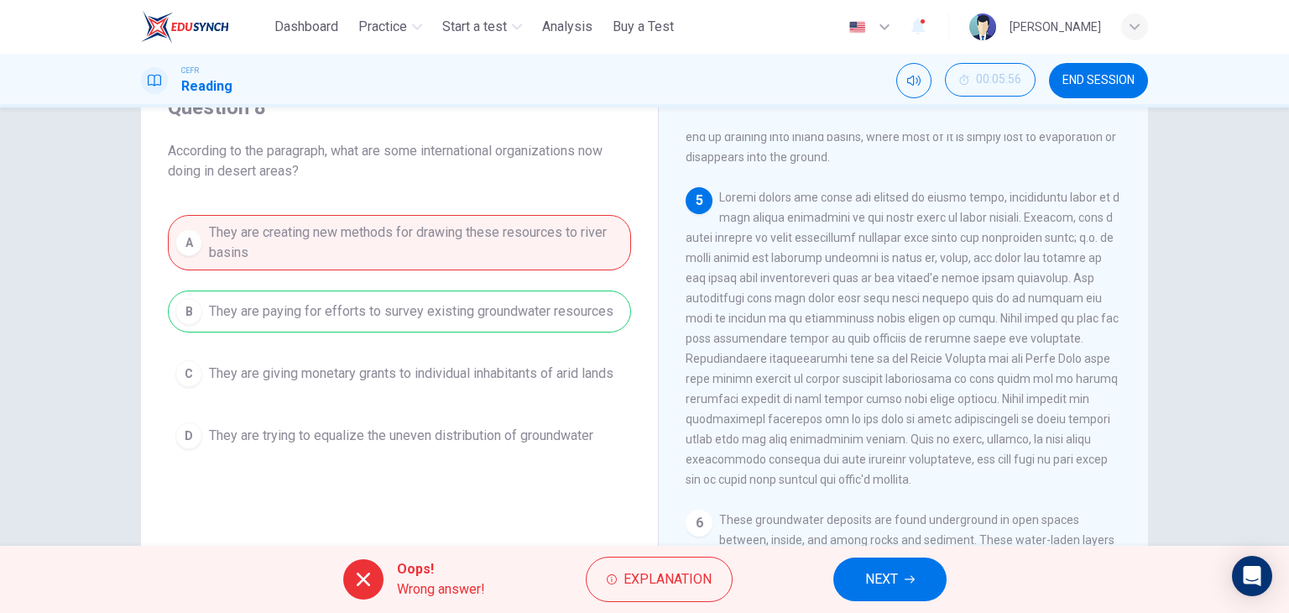
click at [832, 383] on span at bounding box center [903, 338] width 434 height 295
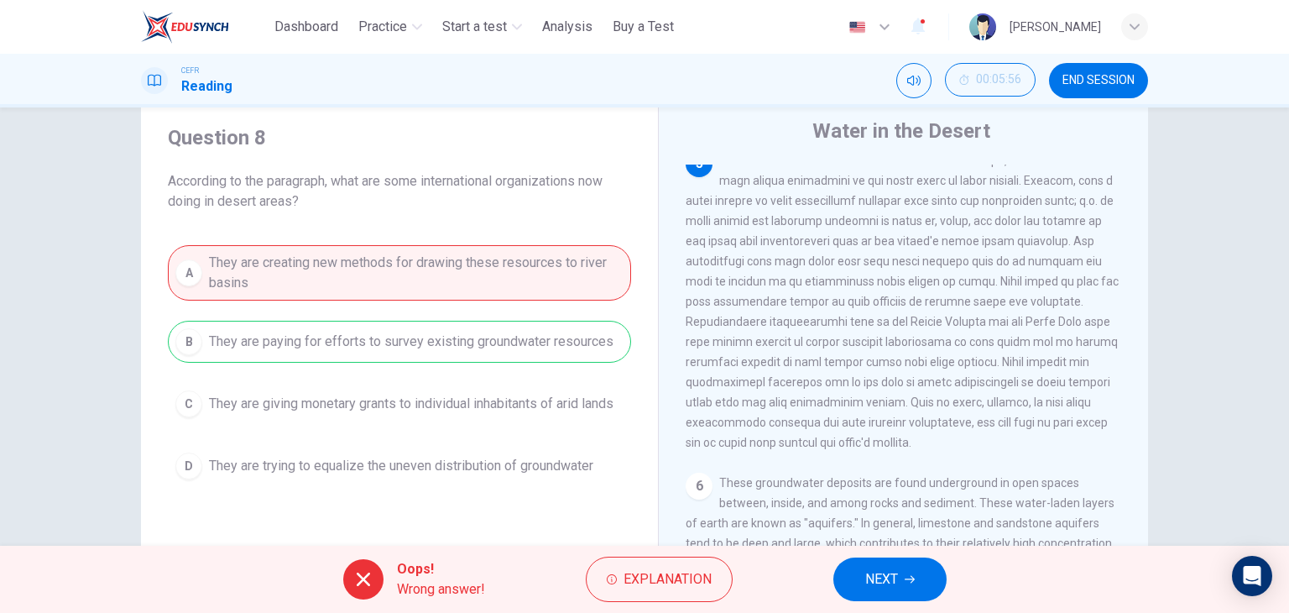
scroll to position [37, 0]
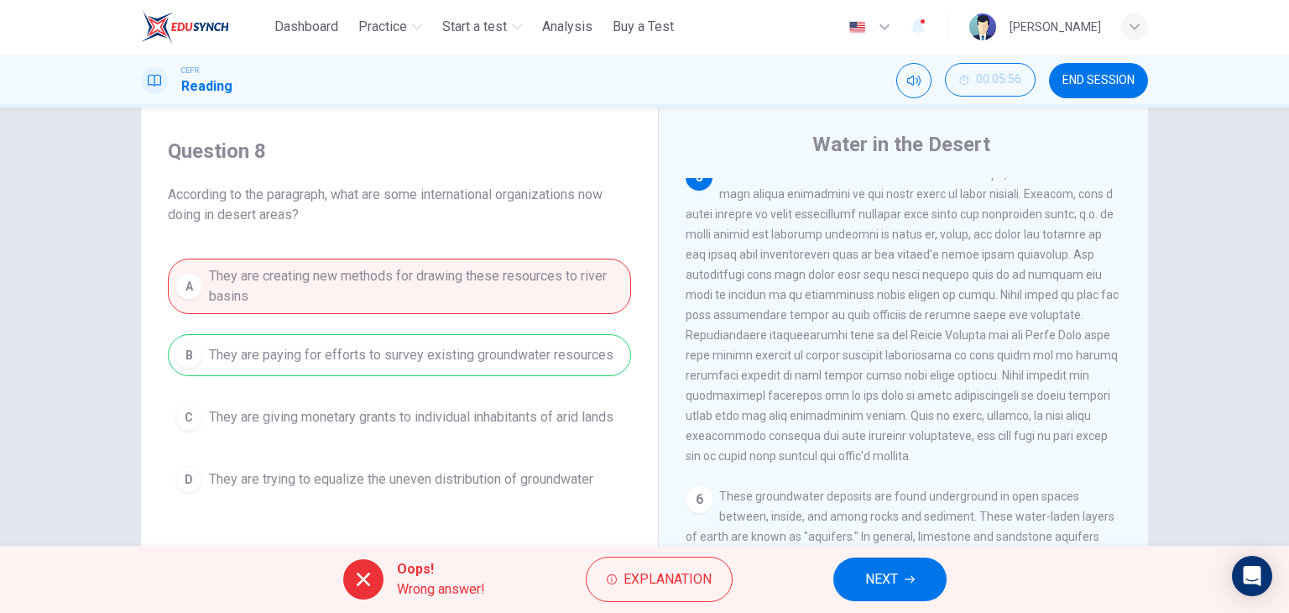
click at [902, 578] on button "NEXT" at bounding box center [889, 579] width 113 height 44
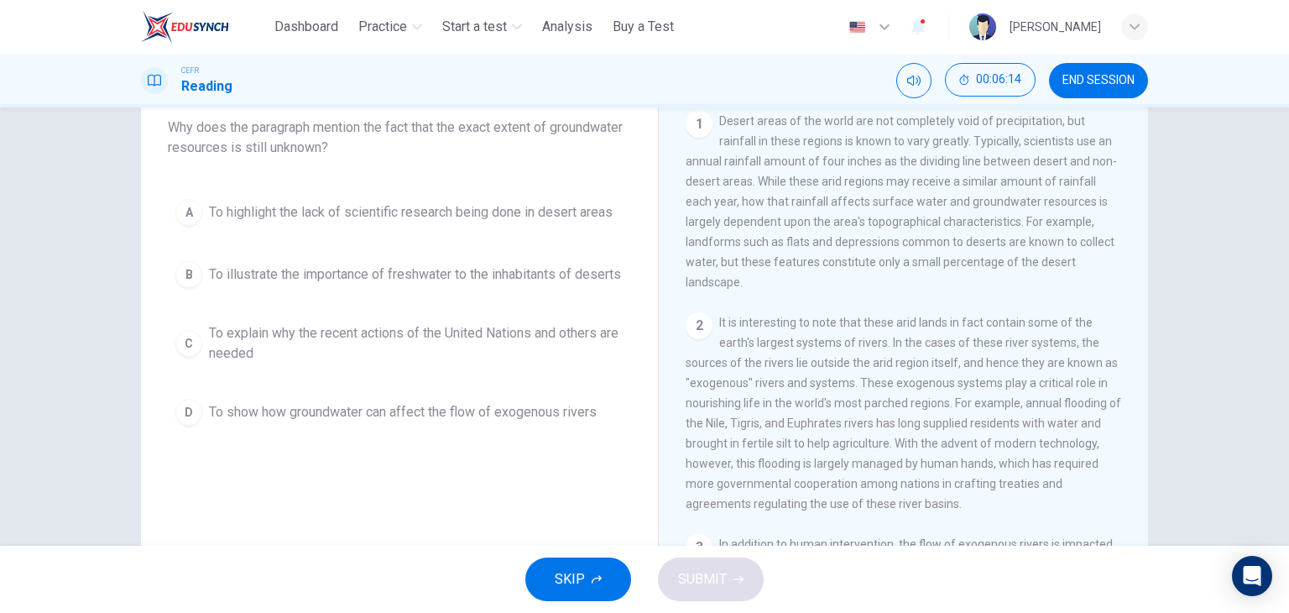
scroll to position [105, 0]
click at [1088, 67] on button "END SESSION" at bounding box center [1098, 80] width 99 height 35
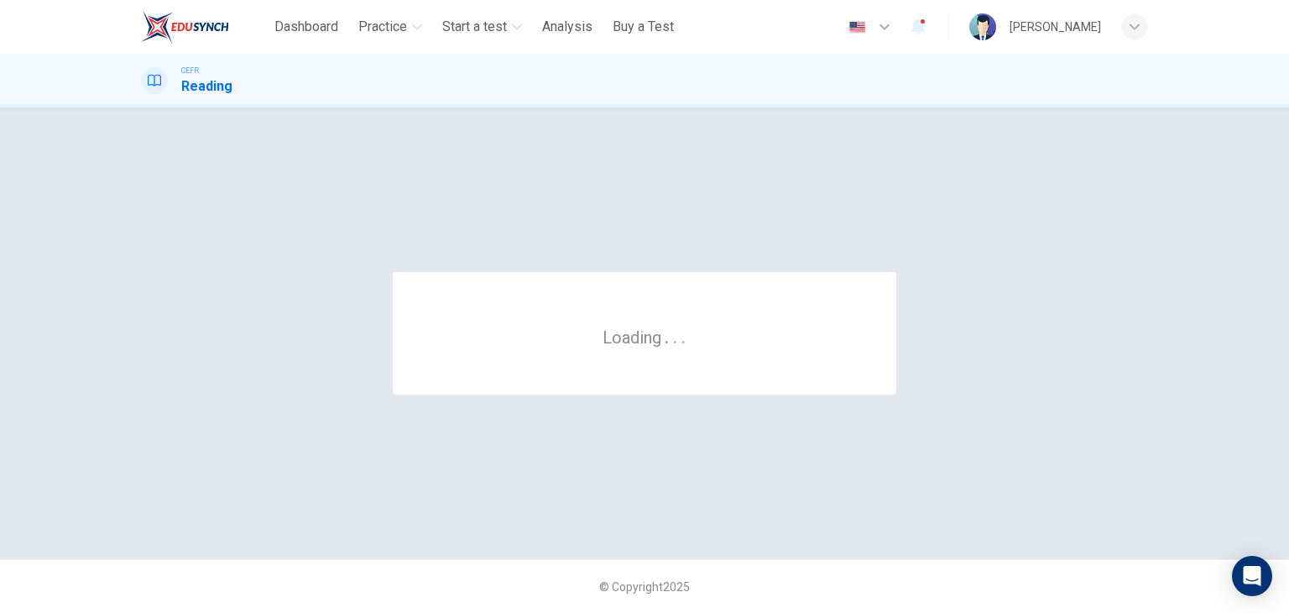
scroll to position [0, 0]
